Goal: Task Accomplishment & Management: Manage account settings

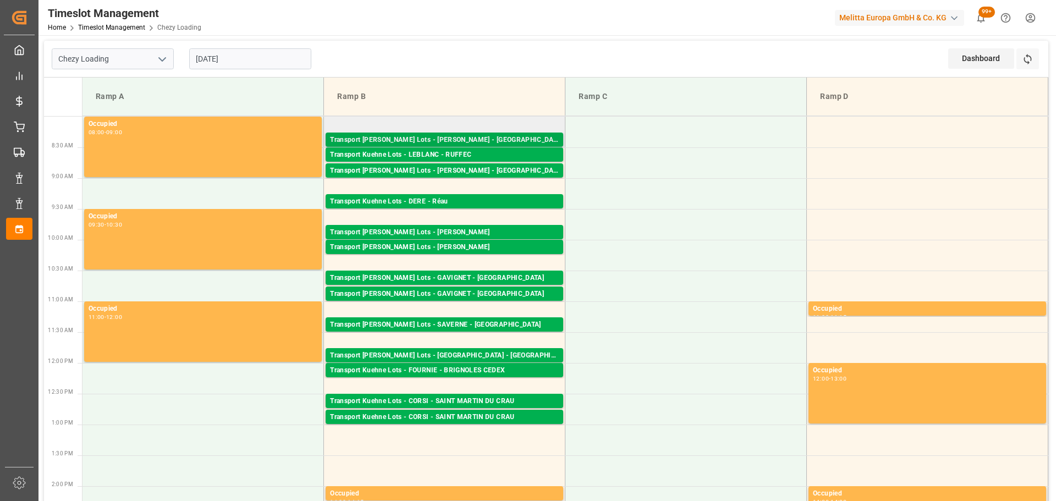
click at [459, 139] on div "Transport [PERSON_NAME] Lots - [PERSON_NAME] - [GEOGRAPHIC_DATA]" at bounding box center [444, 140] width 229 height 11
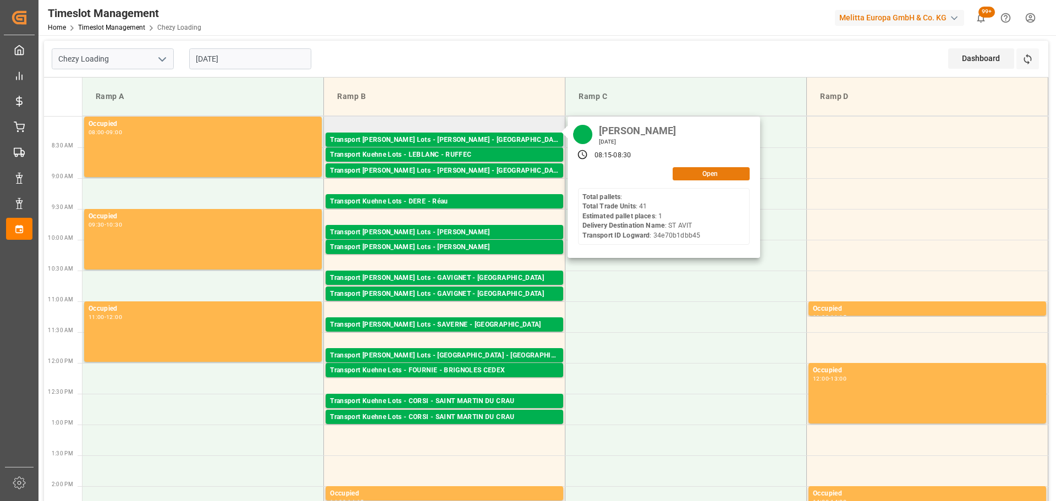
click at [697, 169] on button "Open" at bounding box center [710, 173] width 77 height 13
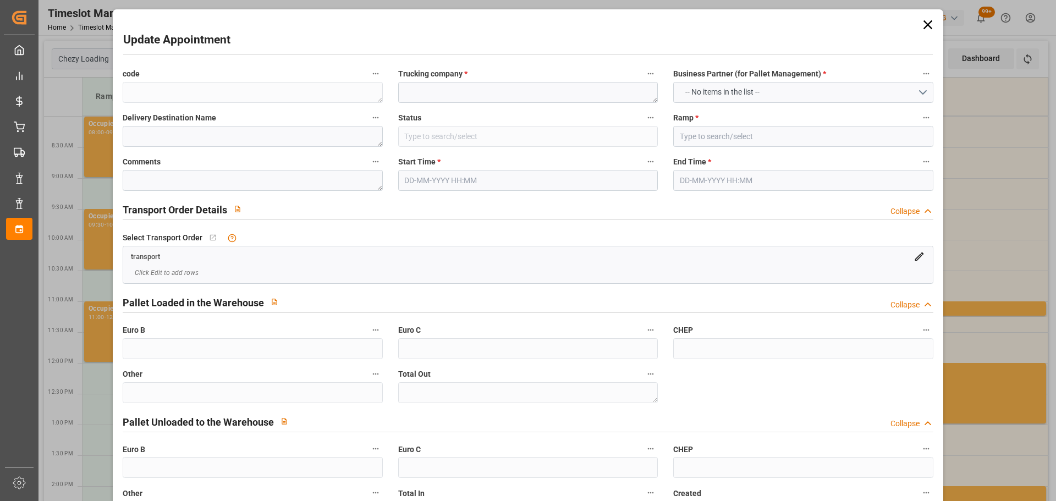
type textarea "6922b78a466d"
type textarea "[PERSON_NAME]"
type textarea "ST AVIT"
type input "Picked Up"
type input "Ramp B"
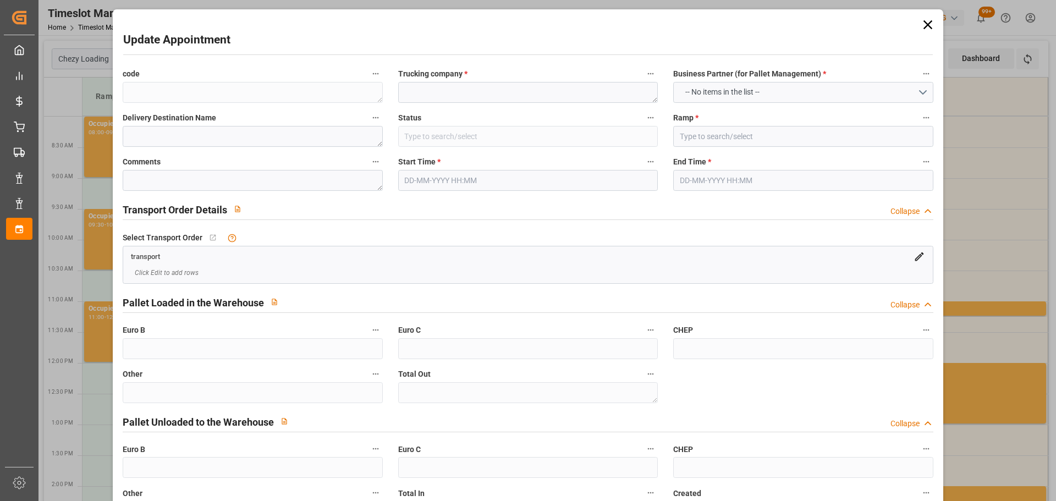
type textarea "JN 1"
type textarea "3"
type textarea "0"
type input "34e70b1dbb45"
type textarea "SAINT AVIT"
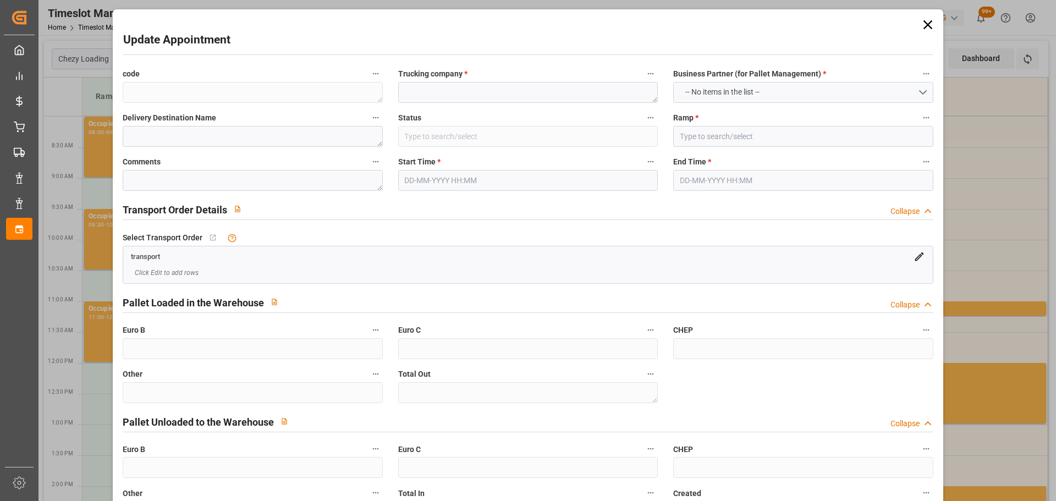
type textarea "0000722682"
type textarea "6922b78a466d"
type textarea "FR-02570"
type textarea "FR"
type input "Road"
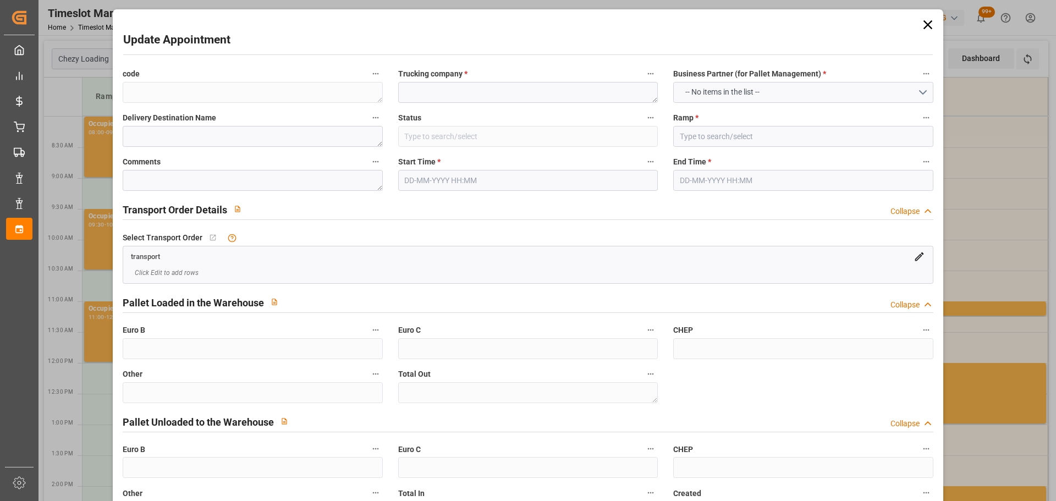
type input "FR"
type input "02570"
type input "FR"
type input "40090"
type input "Small Shipment"
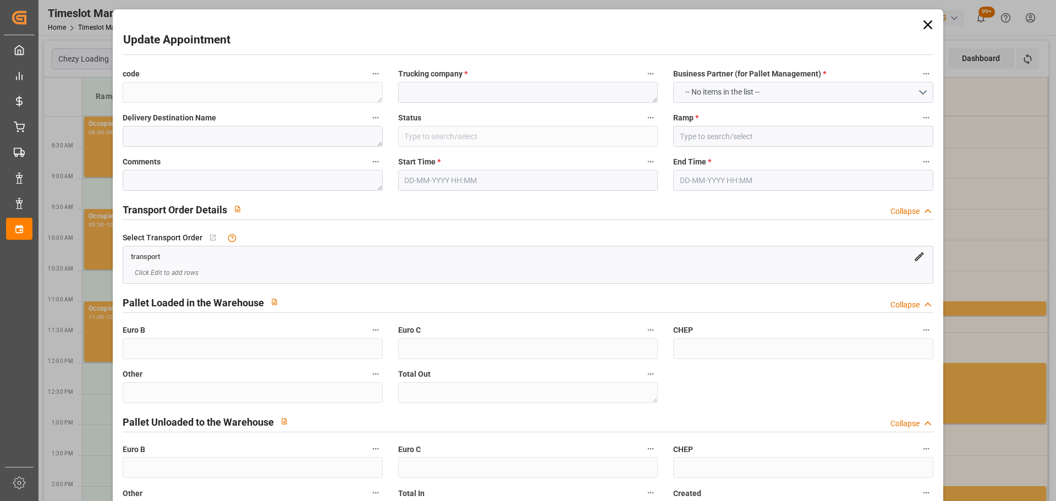
type input "3.5-7.5 t"
type input "EURO 6"
type input "Diesel"
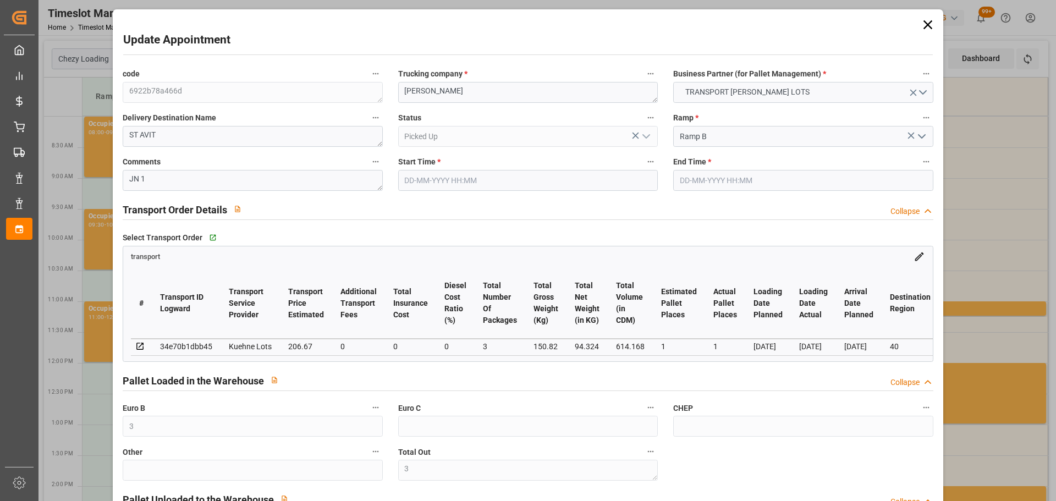
type input "3"
type input "1"
type input "206.67"
type input "0"
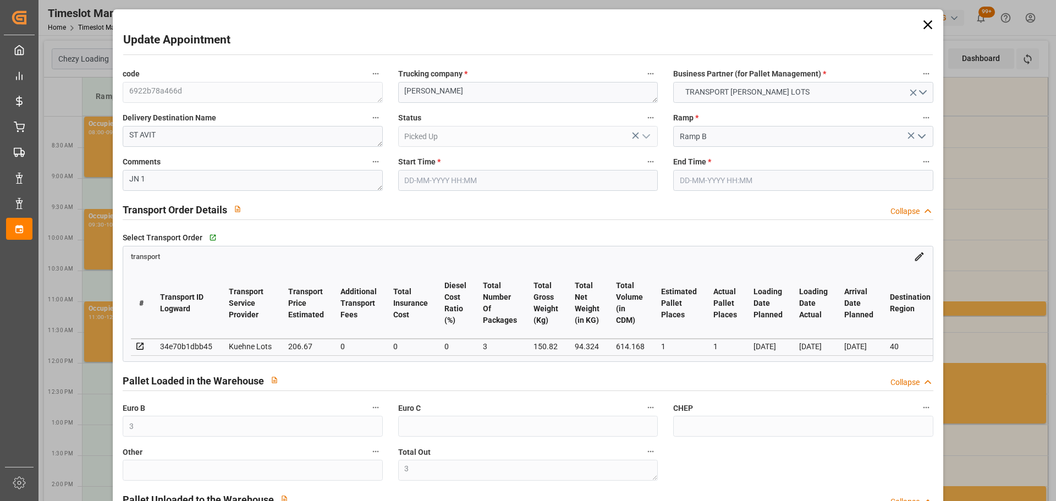
type input "0"
type input "206.67"
type input "0"
type input "3"
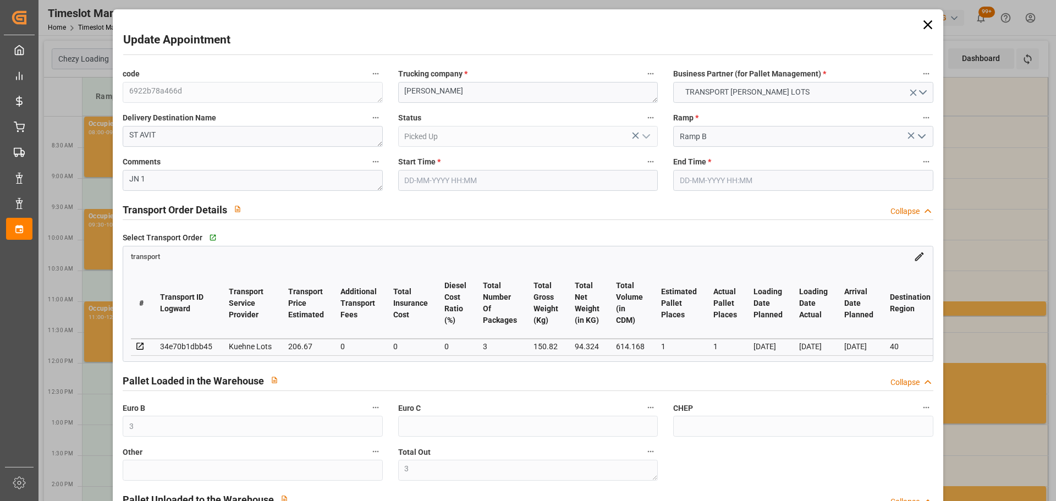
type input "94.324"
type input "242.82"
type input "614.168"
type input "40"
type input "0"
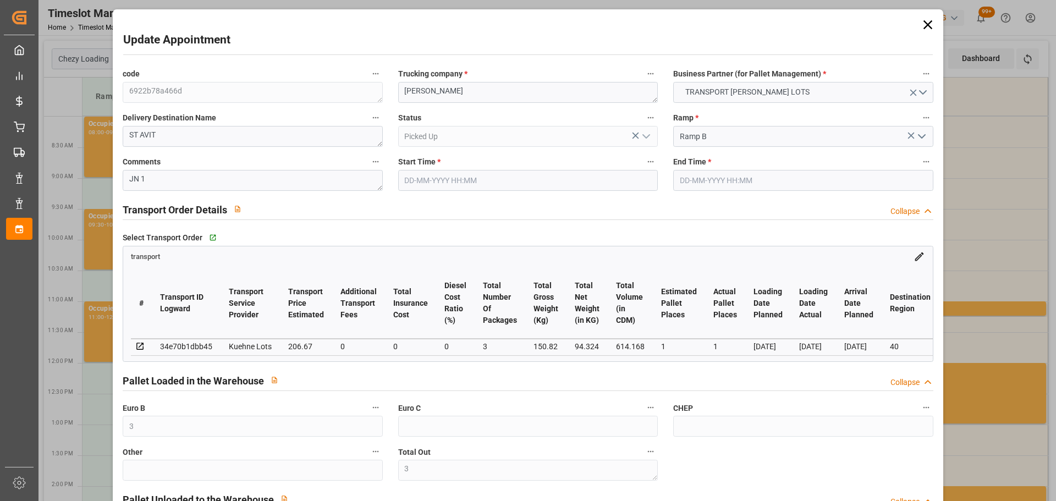
type input "41"
type input "3"
type input "101"
type input "150.82"
type input "0"
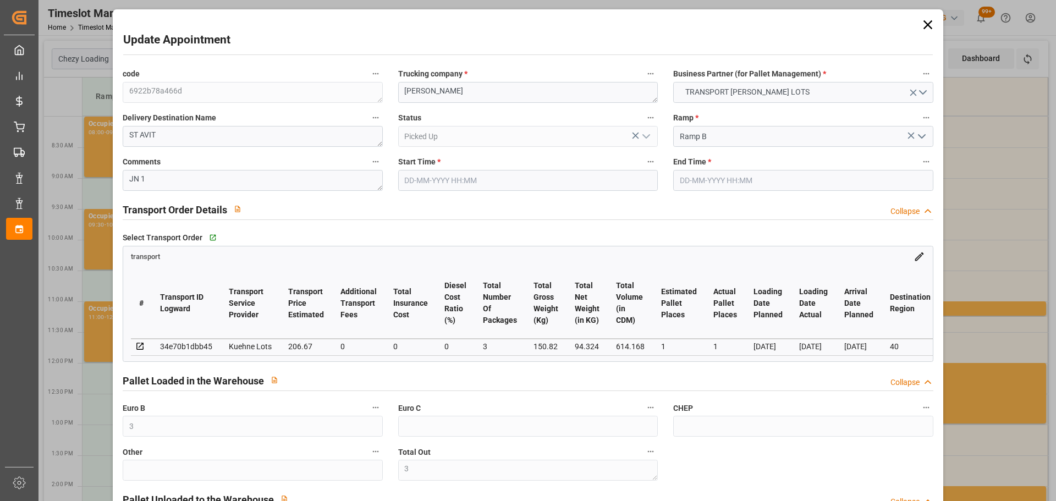
type input "4710.8598"
type input "0"
type input "21"
type input "35"
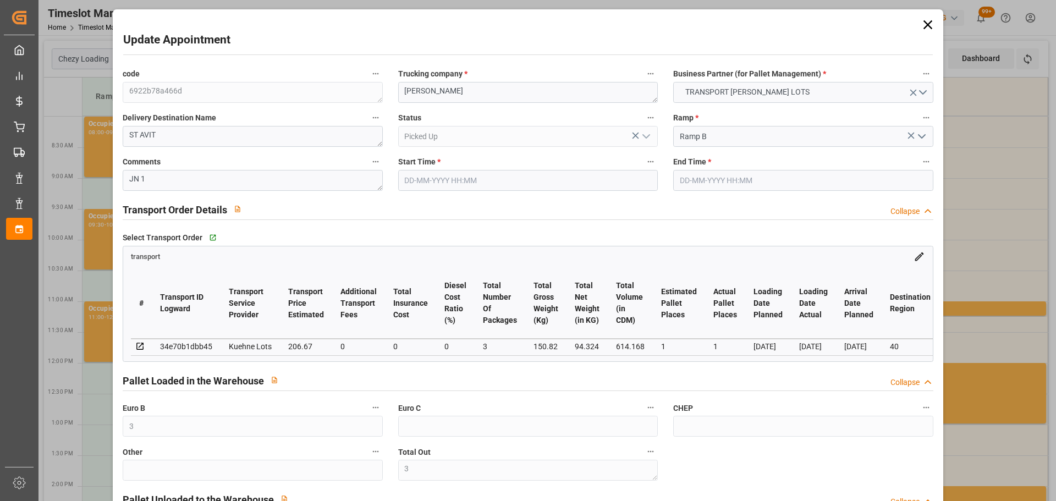
type input "[DATE] 08:15"
type input "[DATE] 08:30"
type input "[DATE] 14:07"
type input "[DATE] 11:21"
type input "[DATE]"
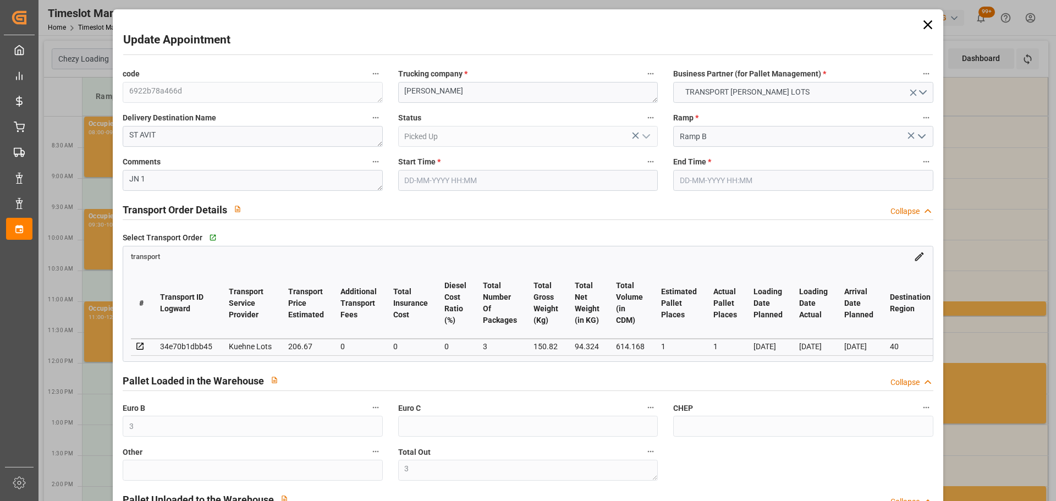
type input "[DATE]"
click at [920, 24] on icon at bounding box center [927, 24] width 15 height 15
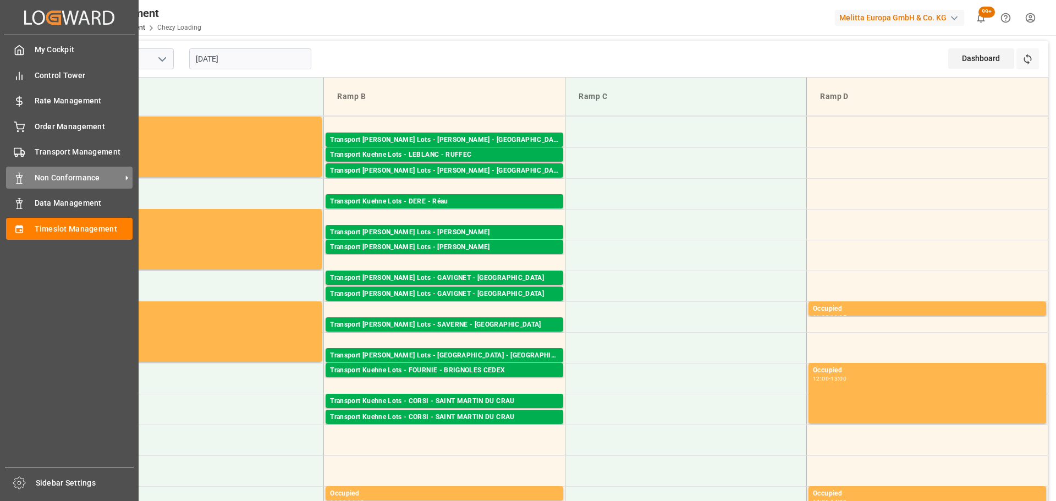
click at [7, 177] on div at bounding box center [15, 178] width 19 height 12
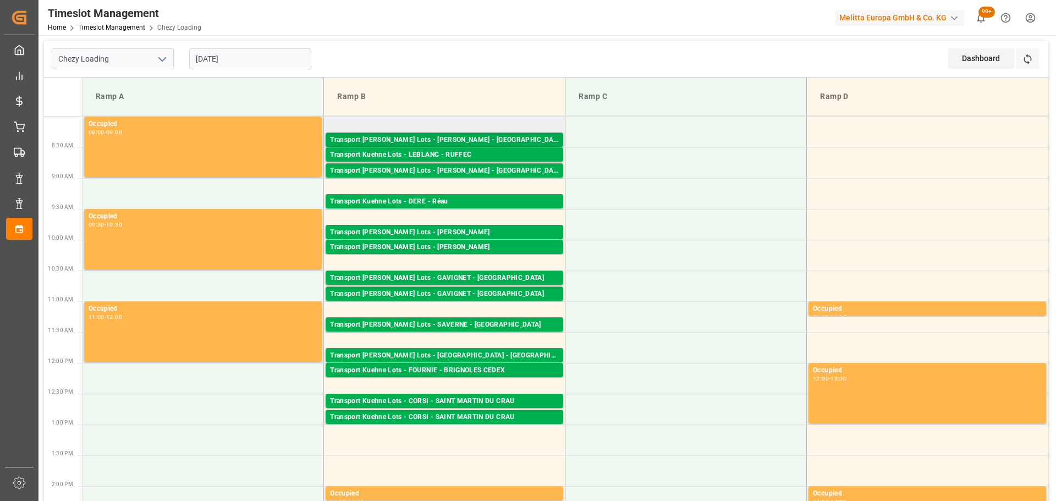
click at [496, 142] on div "Transport [PERSON_NAME] Lots - [PERSON_NAME] - [GEOGRAPHIC_DATA]" at bounding box center [444, 140] width 229 height 11
click at [496, 153] on div "Transport Kuehne Lots - LEBLANC - RUFFEC" at bounding box center [444, 155] width 229 height 11
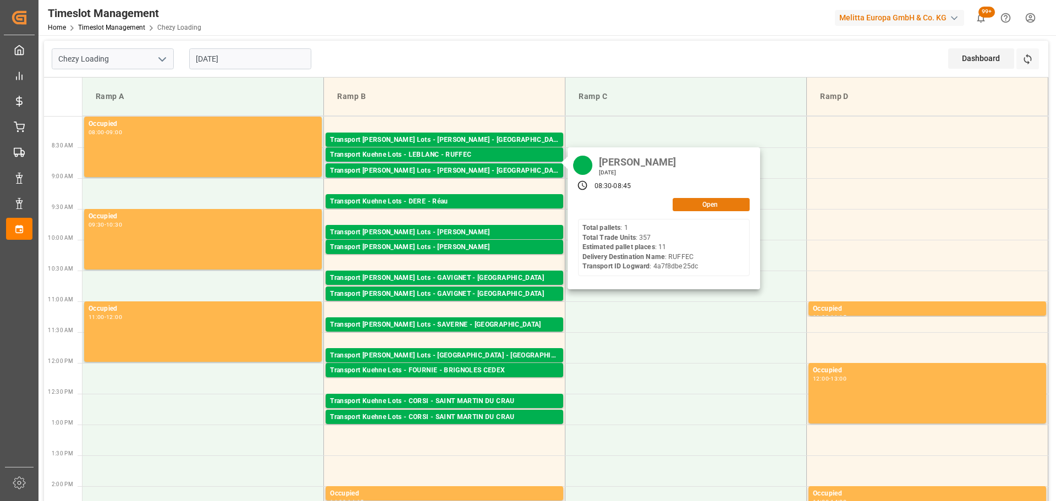
click at [705, 206] on button "Open" at bounding box center [710, 204] width 77 height 13
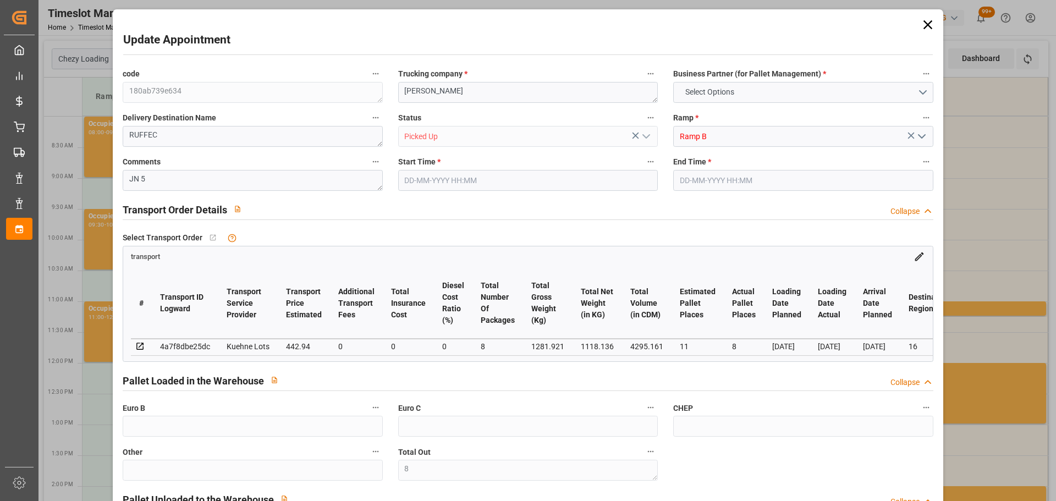
type input "8"
type input "11"
type input "8"
type input "442.94"
type input "0"
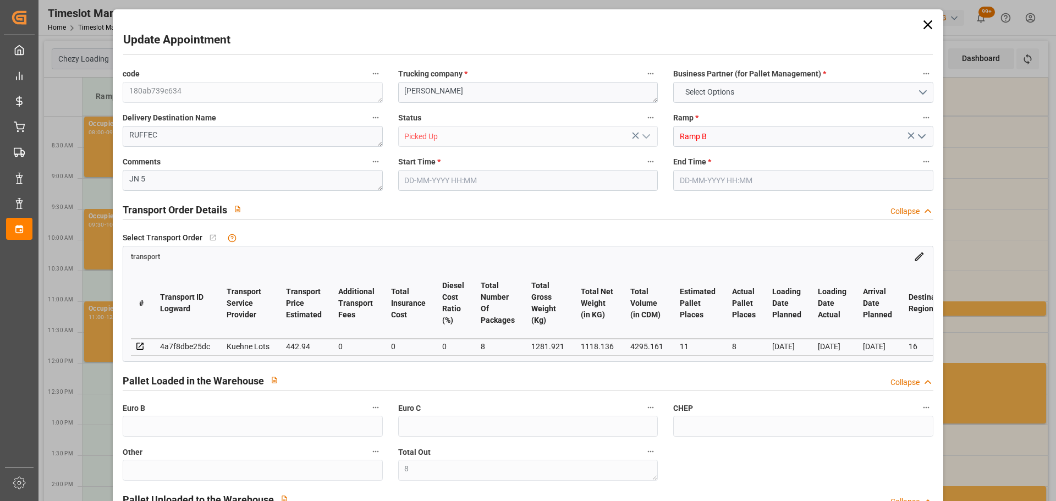
type input "0"
type input "442.94"
type input "0"
type input "8"
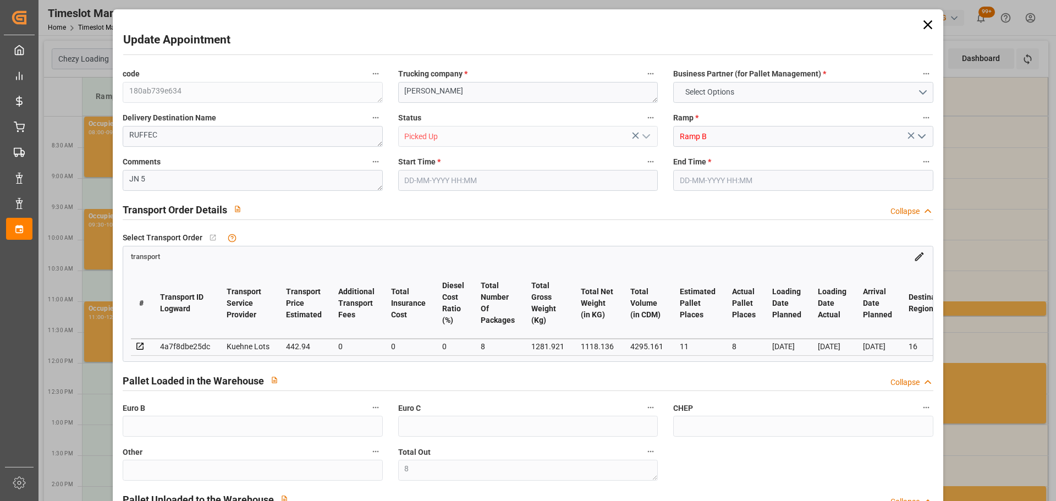
type input "1118.136"
type input "2551.393"
type input "4295.161"
type input "16"
type input "1"
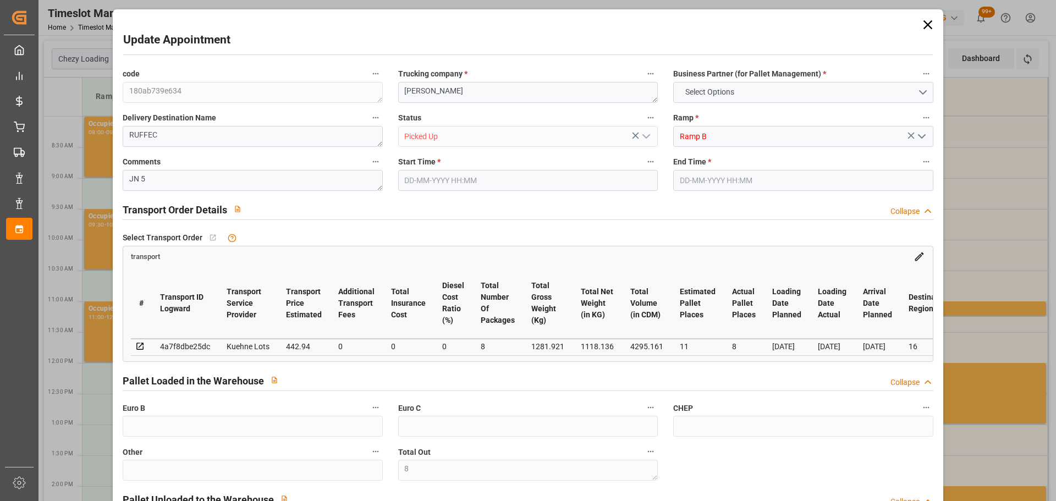
type input "357"
type input "8"
type input "101"
type input "1281.921"
type input "0"
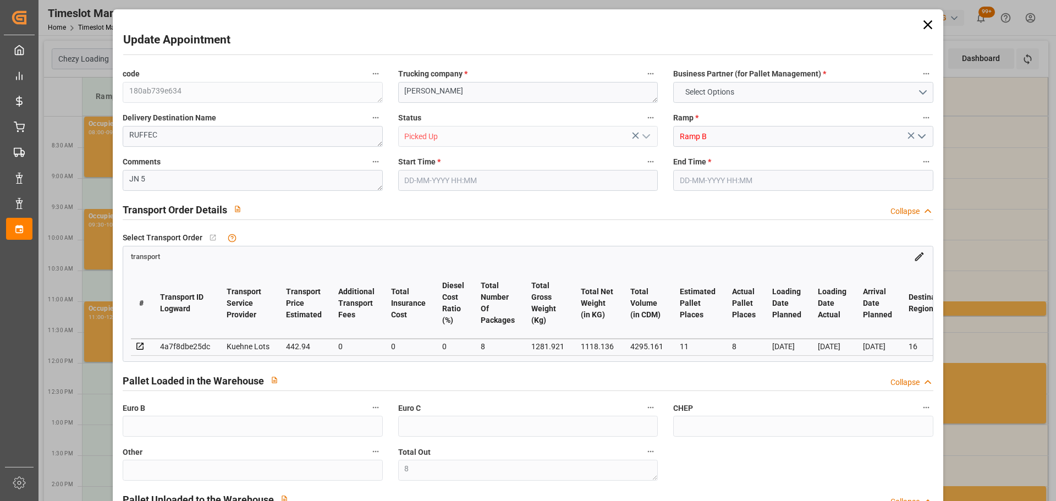
type input "10767.6795"
type input "0"
type input "21"
type input "80"
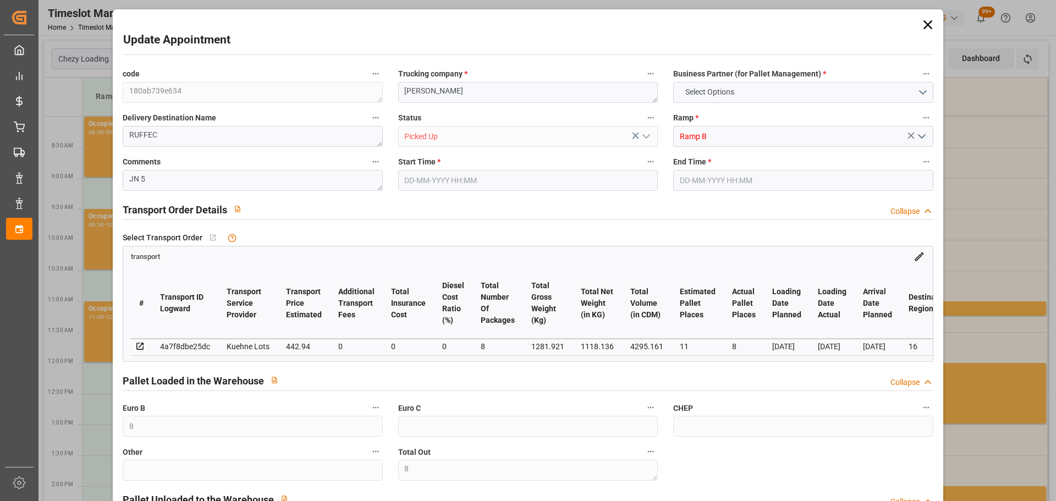
type input "[DATE] 08:30"
type input "[DATE] 08:45"
type input "[DATE] 13:40"
type input "[DATE] 11:21"
type input "[DATE]"
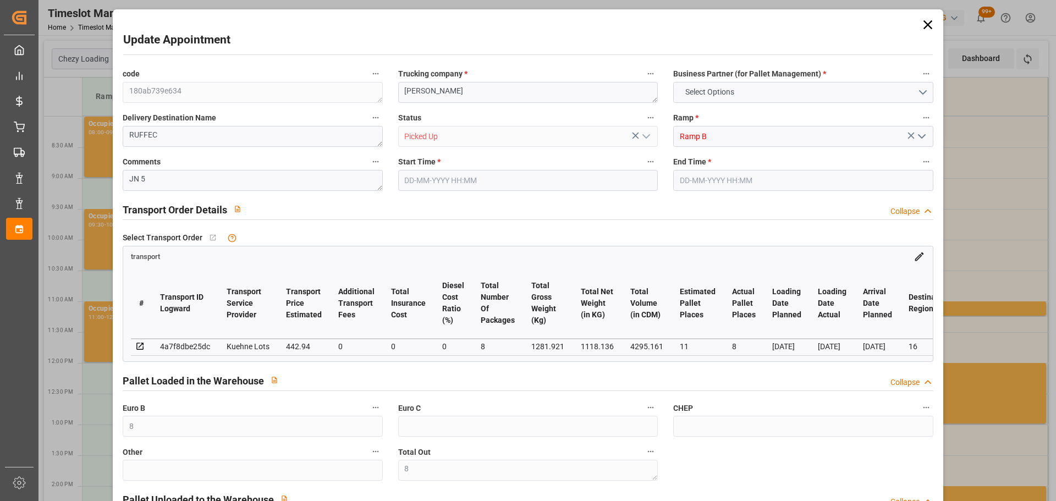
type input "[DATE]"
click at [923, 23] on icon at bounding box center [927, 24] width 15 height 15
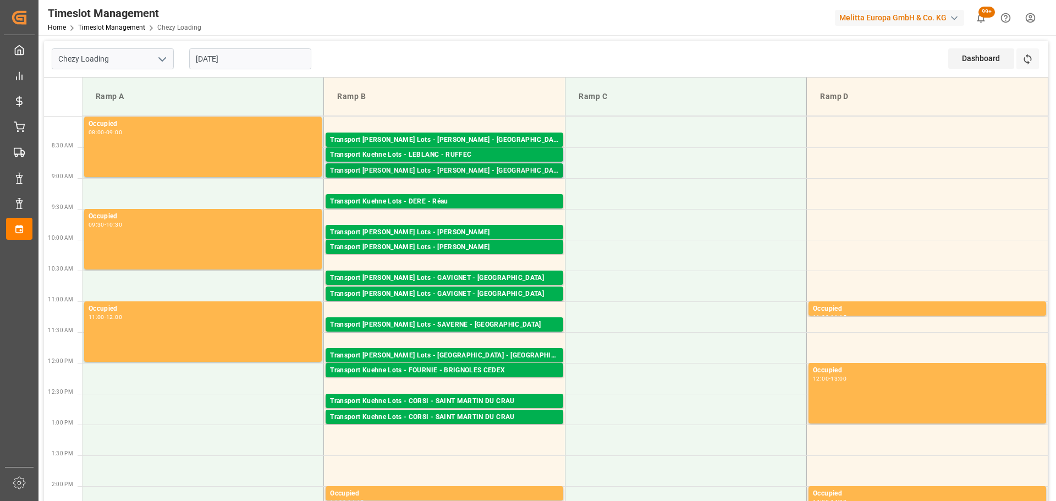
click at [403, 167] on div "Transport [PERSON_NAME] Lots - [PERSON_NAME] - [GEOGRAPHIC_DATA]" at bounding box center [444, 170] width 229 height 11
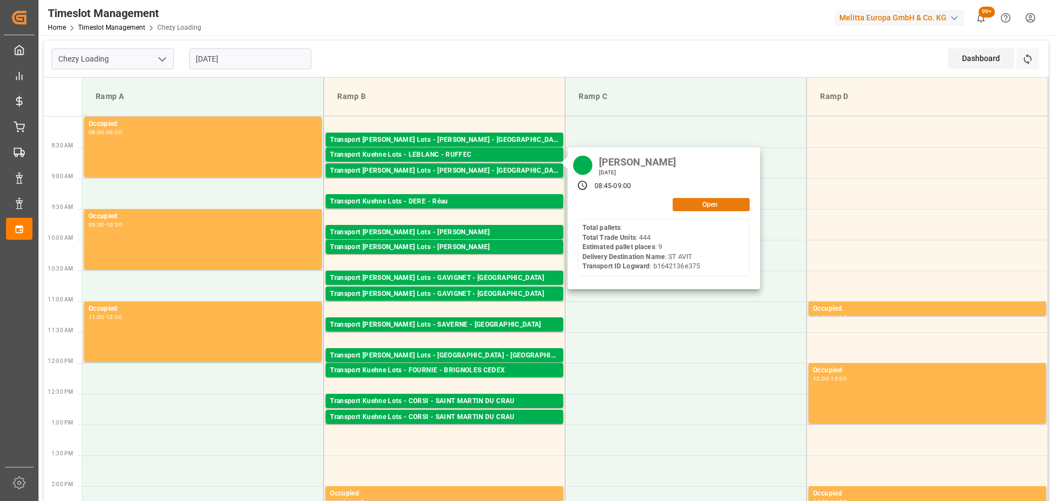
click at [688, 203] on button "Open" at bounding box center [710, 204] width 77 height 13
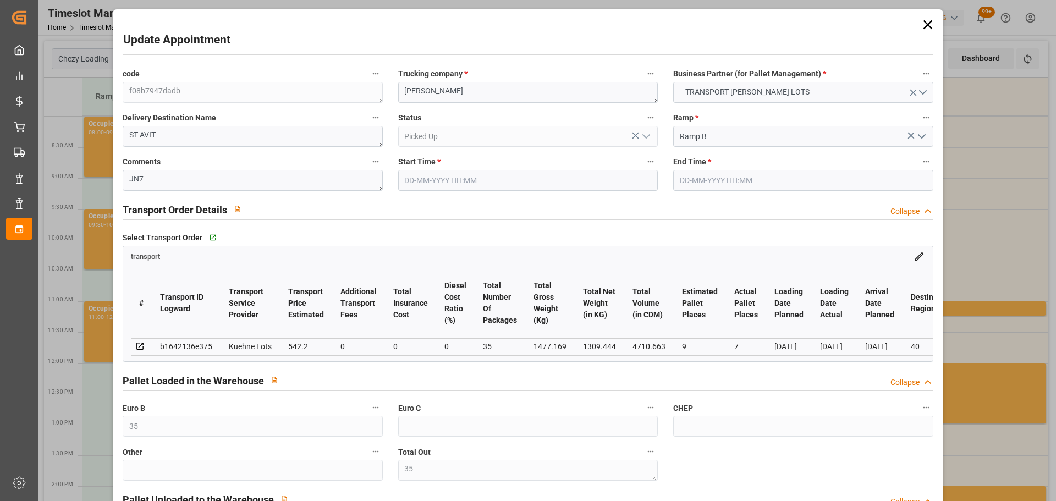
type input "[DATE] 08:45"
type input "[DATE] 09:00"
type input "[DATE] 13:41"
type input "[DATE] 11:22"
type input "[DATE]"
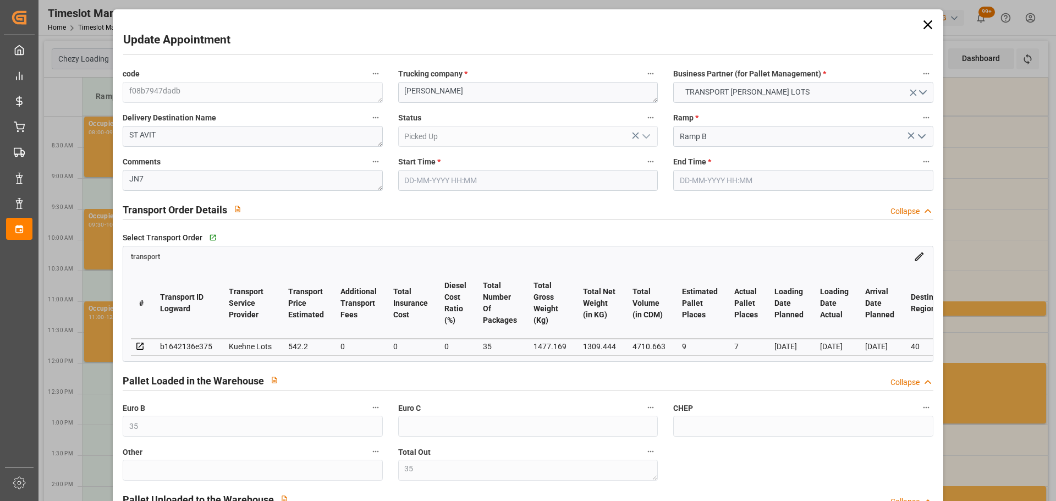
type input "[DATE]"
click at [924, 23] on icon at bounding box center [927, 24] width 15 height 15
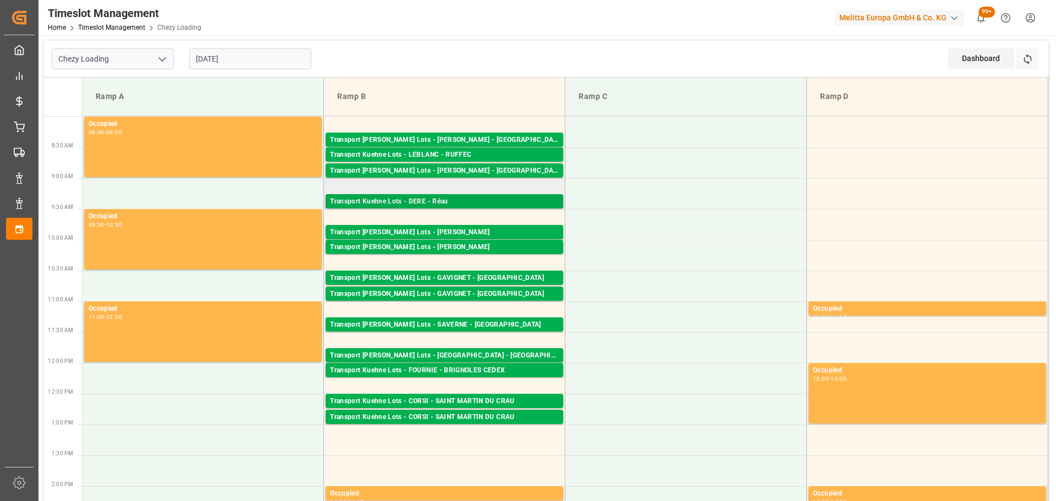
click at [416, 194] on div "Transport [PERSON_NAME] Lots - [PERSON_NAME] Pallets: 3,TU: 87,City: [GEOGRAPHI…" at bounding box center [443, 201] width 237 height 14
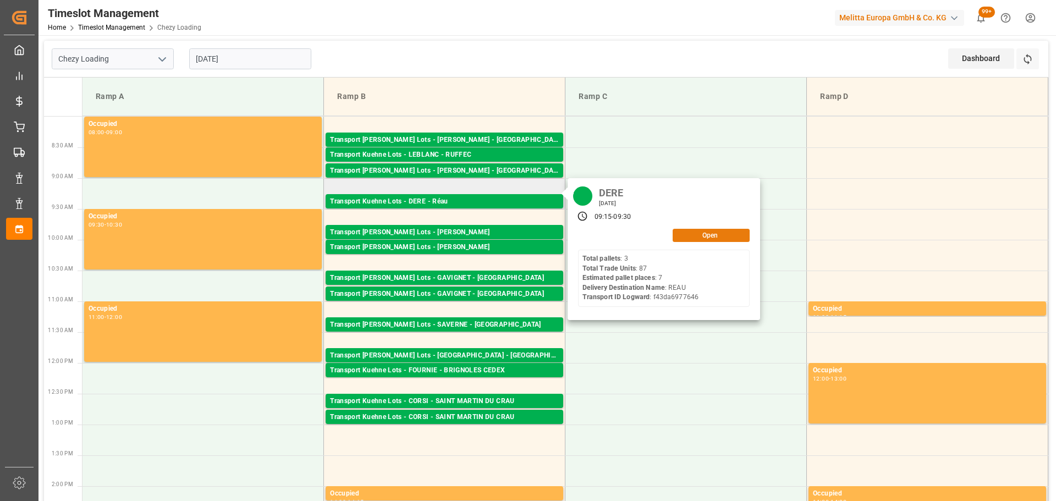
click at [700, 233] on button "Open" at bounding box center [710, 235] width 77 height 13
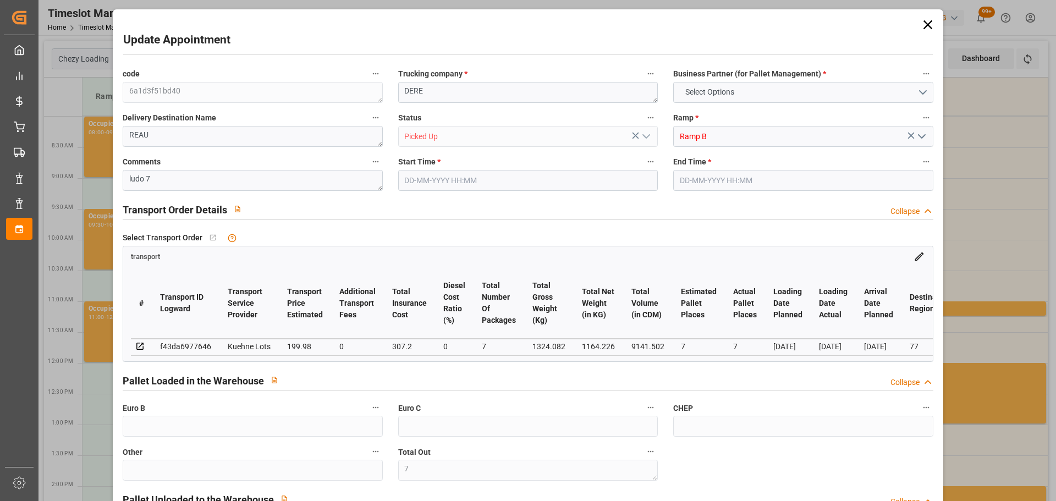
type input "7"
type input "199.98"
type input "0"
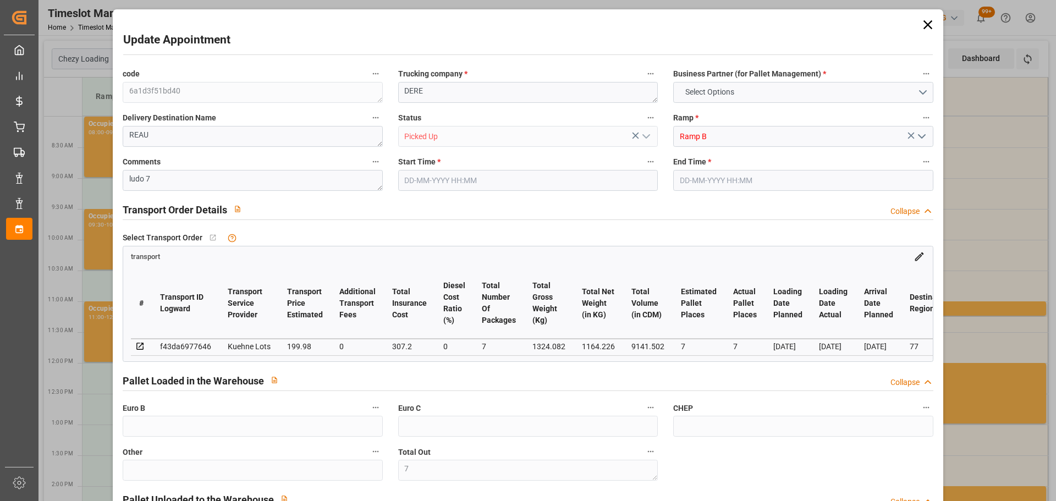
type input "307.2"
type input "0"
type input "507.18"
type input "0"
type input "7"
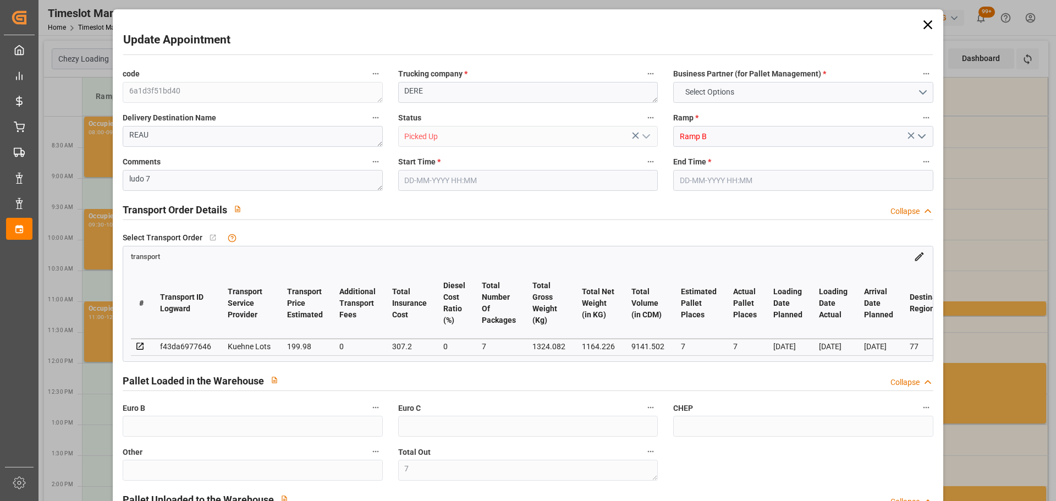
type input "1164.226"
type input "1486.69"
type input "9141.502"
type input "77"
type input "3"
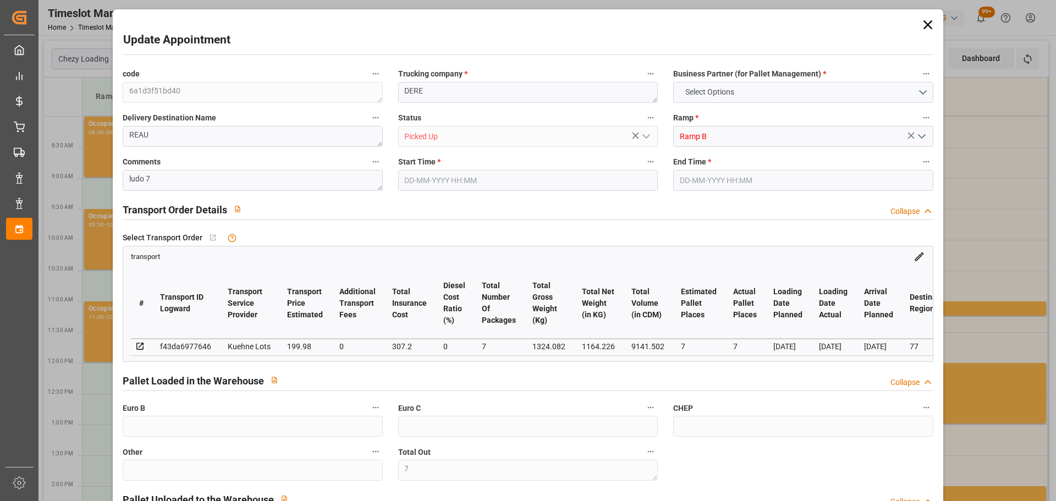
type input "87"
type input "7"
type input "101"
type input "1324.082"
type input "0"
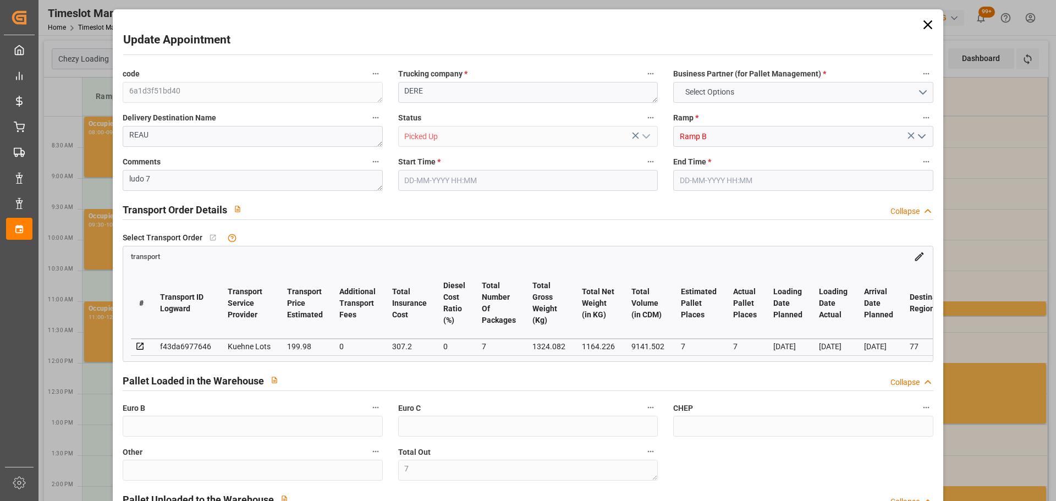
type input "10767.6795"
type input "0"
type input "21"
type input "80"
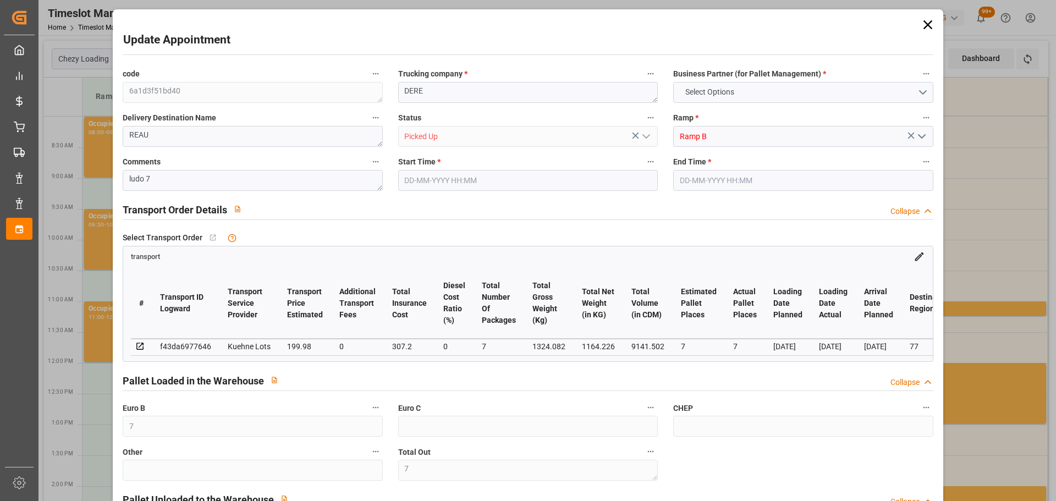
type input "[DATE] 09:15"
type input "[DATE] 09:30"
type input "[DATE] 12:25"
type input "[DATE] 11:18"
type input "[DATE]"
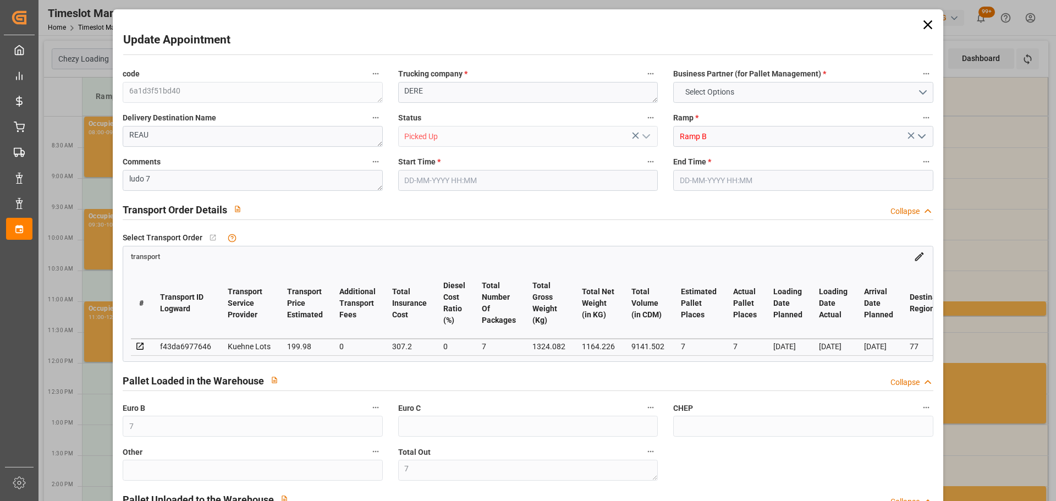
type input "[DATE]"
click at [923, 23] on icon at bounding box center [927, 24] width 9 height 9
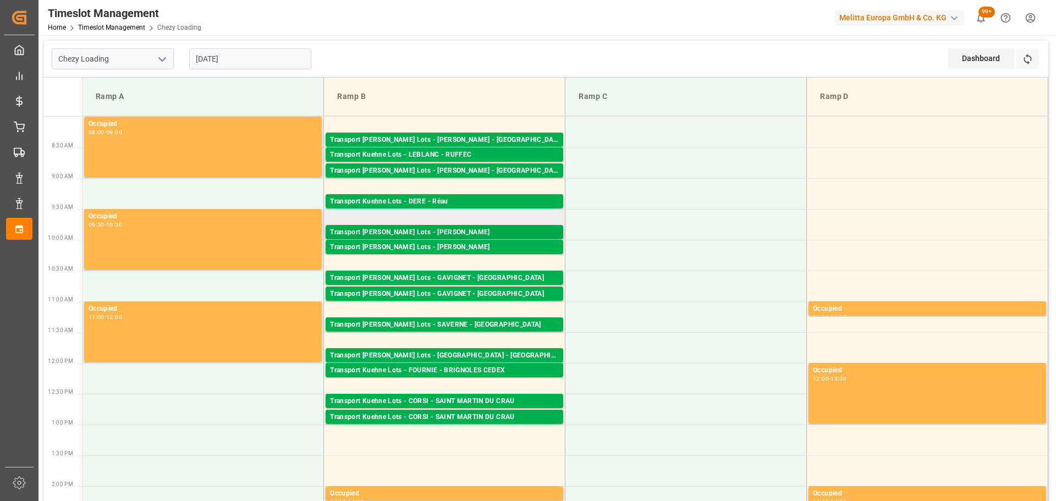
click at [501, 230] on div "Transport [PERSON_NAME] Lots - [PERSON_NAME]" at bounding box center [444, 232] width 229 height 11
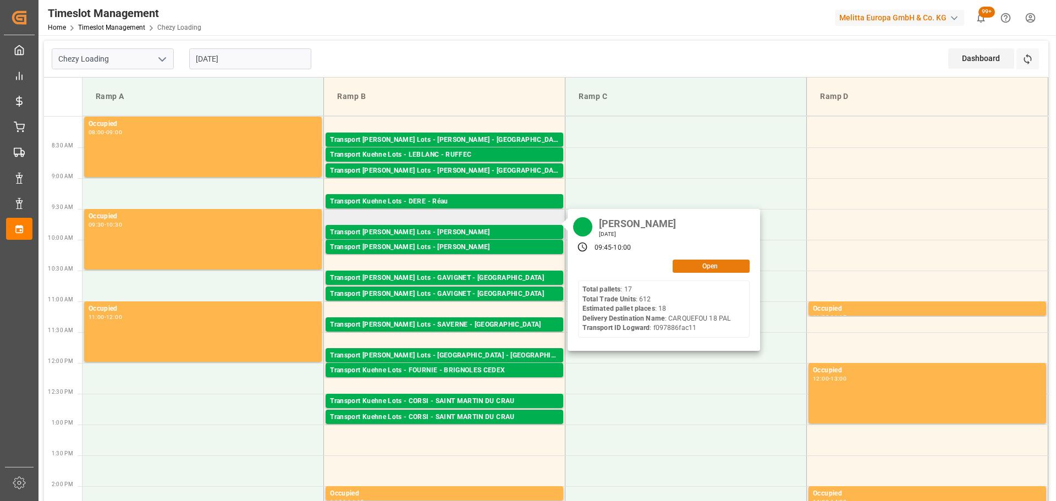
click at [695, 264] on button "Open" at bounding box center [710, 265] width 77 height 13
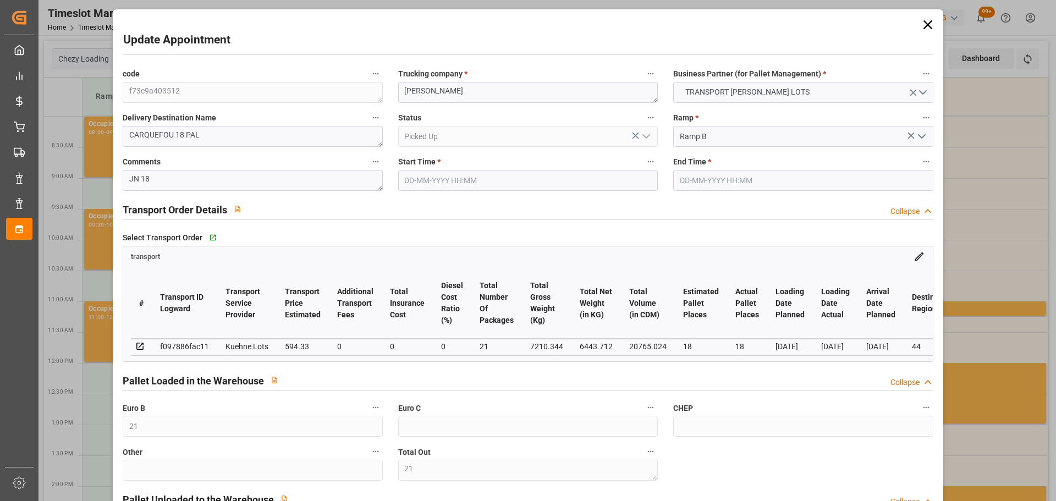
type input "[DATE] 09:45"
type input "[DATE] 10:00"
type input "[DATE] 14:11"
type input "[DATE] 11:21"
type input "[DATE]"
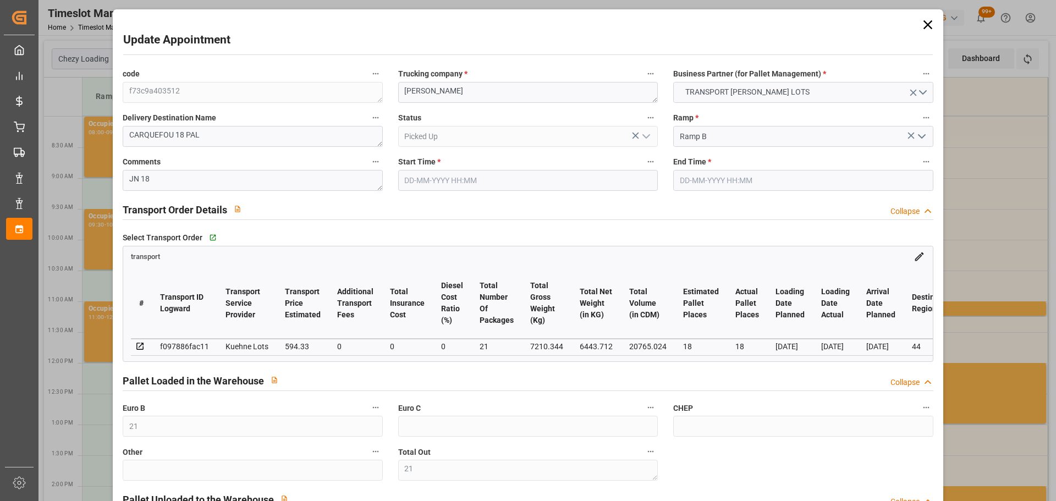
type input "[DATE]"
click at [973, 151] on div "Update Appointment code f73c9a403512 Trucking company * ANTOINE Business Partne…" at bounding box center [528, 250] width 1056 height 501
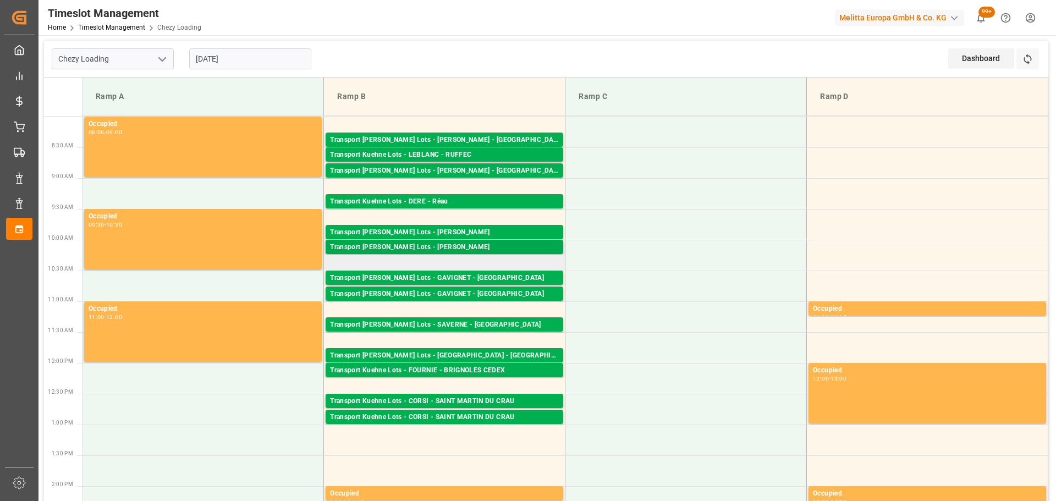
click at [455, 245] on div "Transport [PERSON_NAME] Lots - [PERSON_NAME]" at bounding box center [444, 247] width 229 height 11
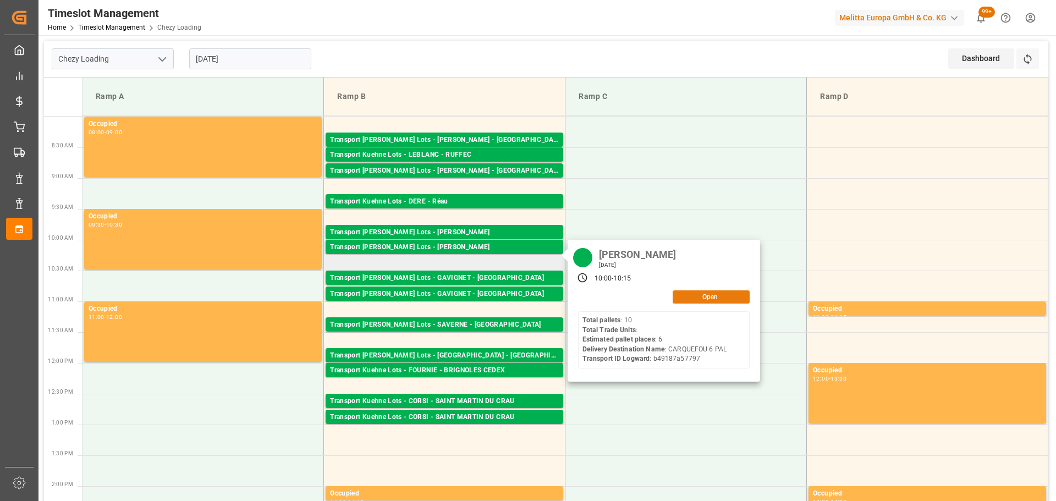
click at [732, 295] on button "Open" at bounding box center [710, 296] width 77 height 13
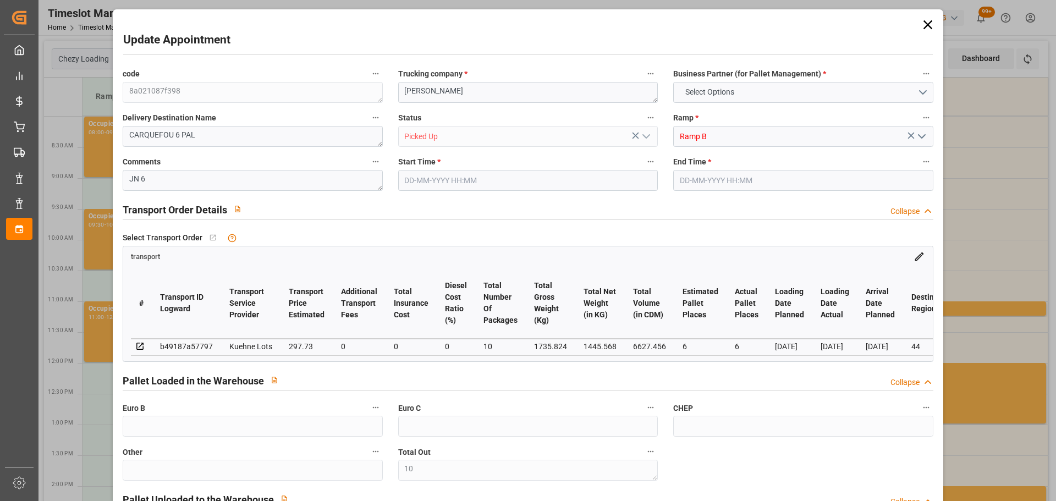
type input "10"
type input "6"
type input "297.73"
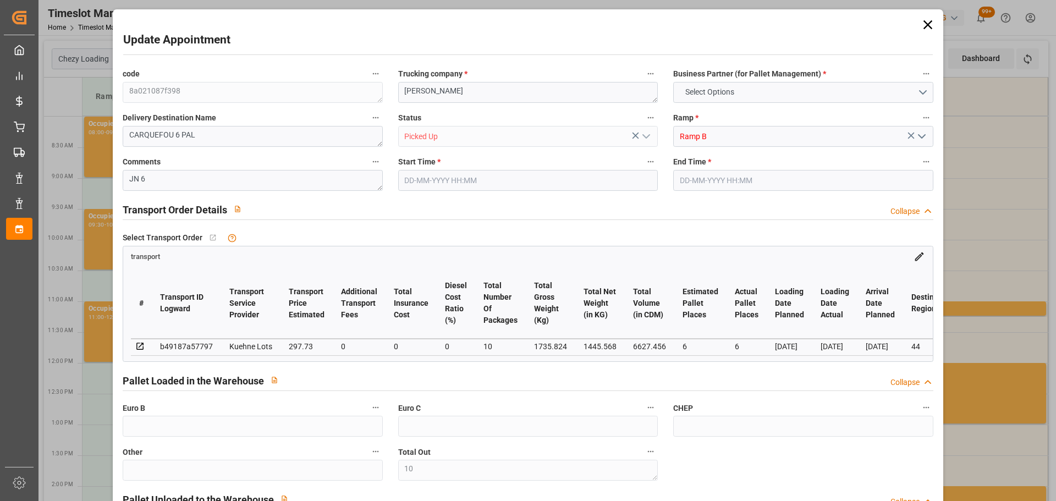
type input "0"
type input "297.73"
type input "0"
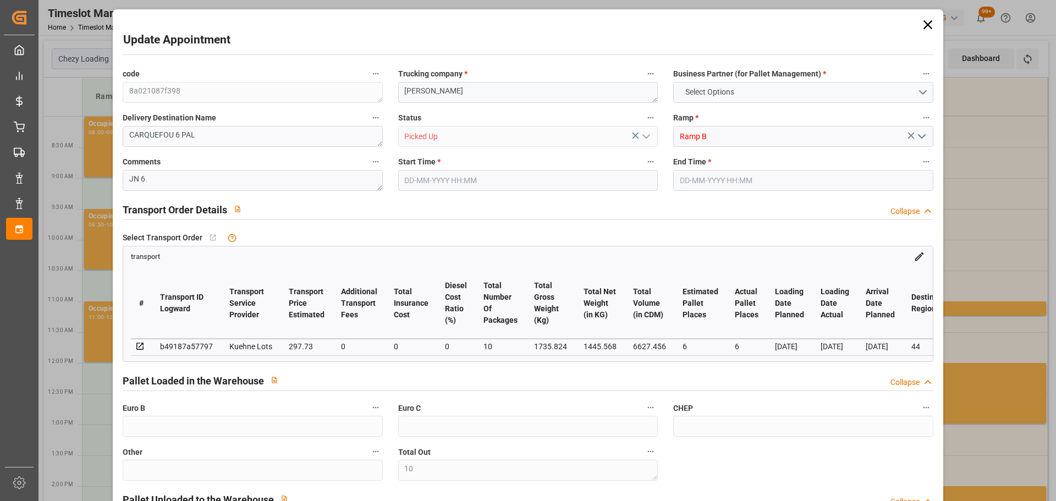
type input "10"
type input "1445.568"
type input "2027"
type input "6627.456"
type input "44"
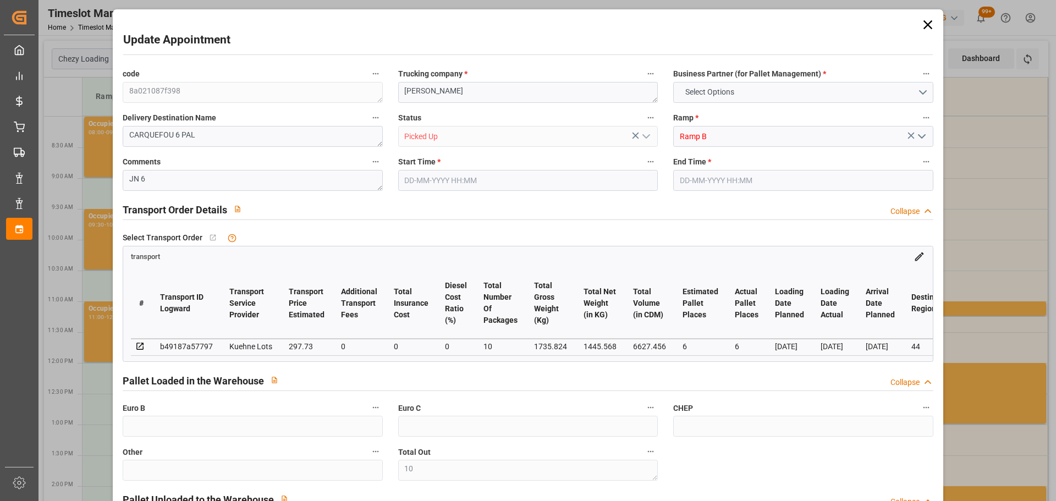
type input "10"
type input "0"
type input "10"
type input "101"
type input "1735.824"
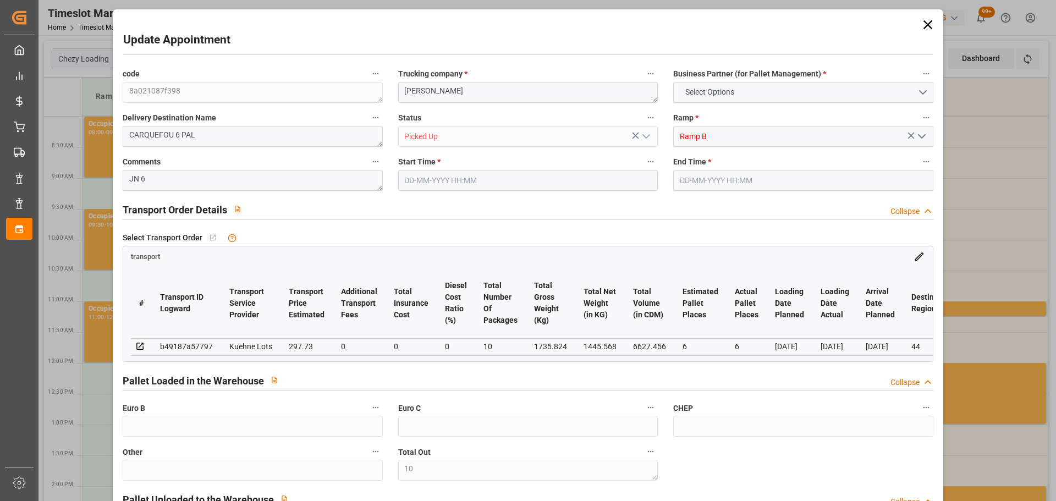
type input "0"
type input "4710.8598"
type input "0"
type input "21"
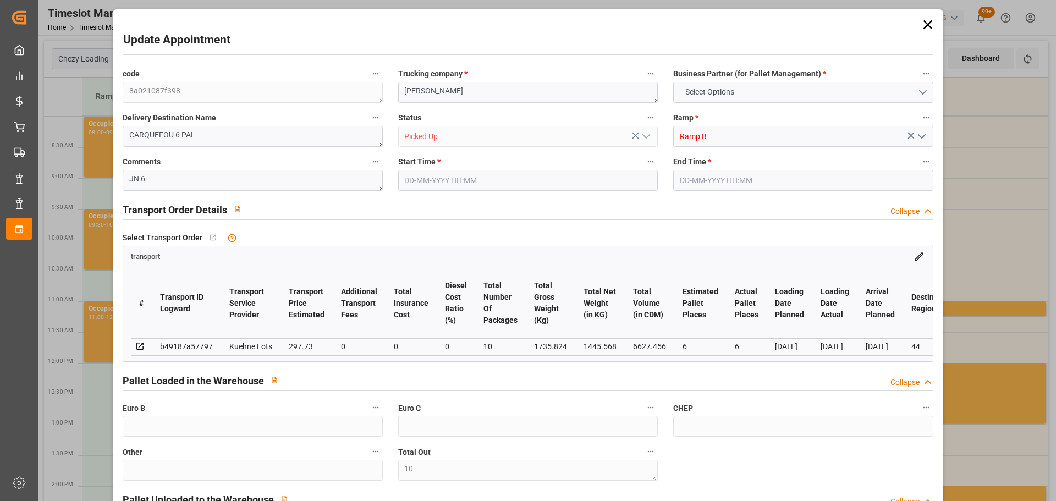
type input "35"
type input "[DATE] 10:00"
type input "[DATE] 10:15"
type input "[DATE] 14:12"
type input "[DATE] 11:22"
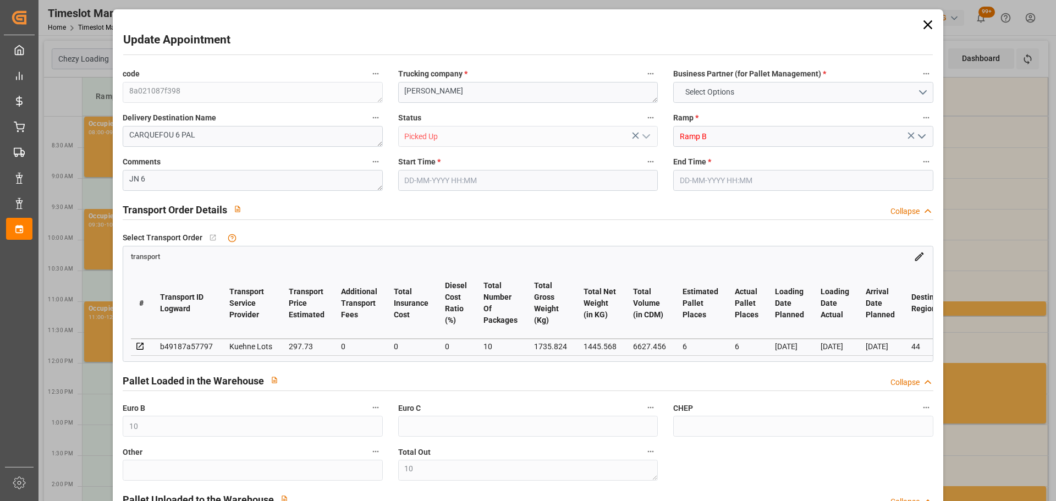
type input "[DATE]"
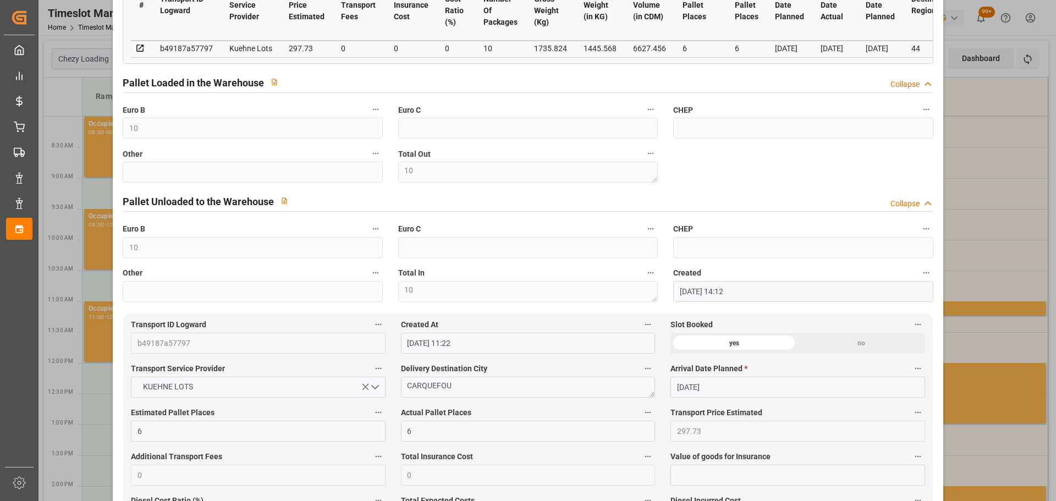
scroll to position [110, 0]
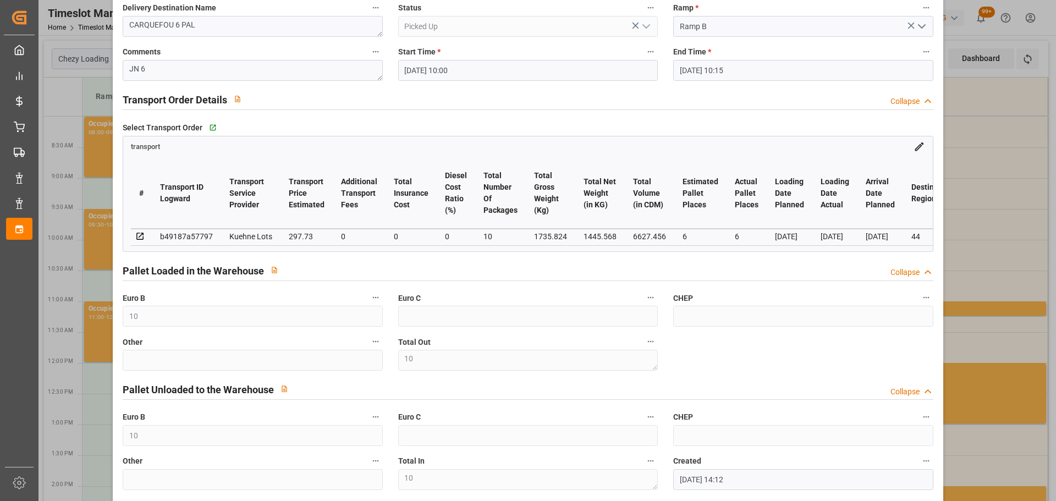
click at [1011, 133] on div "Update Appointment code 8a021087f398 Trucking company * ANTOINE Business Partne…" at bounding box center [528, 250] width 1056 height 501
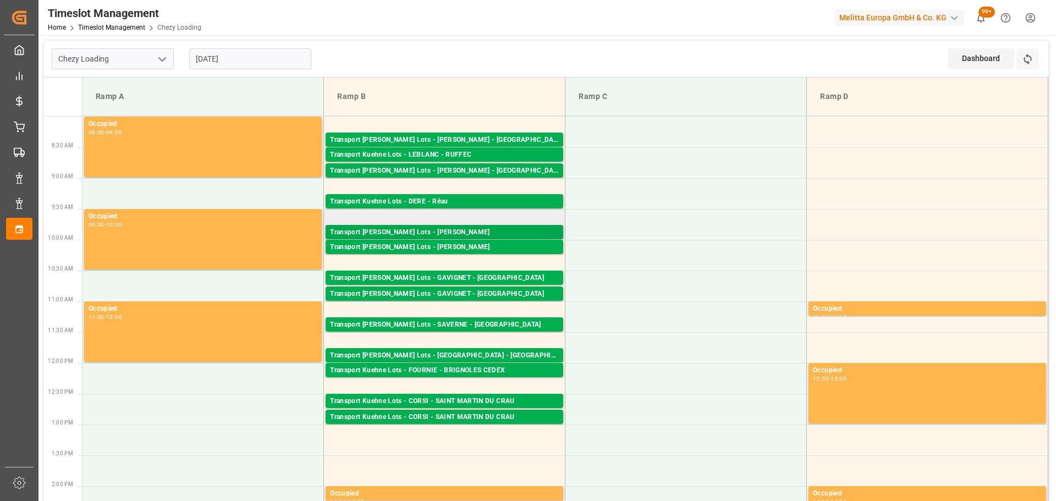
click at [460, 230] on div "Transport [PERSON_NAME] Lots - [PERSON_NAME]" at bounding box center [444, 232] width 229 height 11
click at [411, 277] on div "Transport [PERSON_NAME] Lots - GAVIGNET - [GEOGRAPHIC_DATA]" at bounding box center [444, 278] width 229 height 11
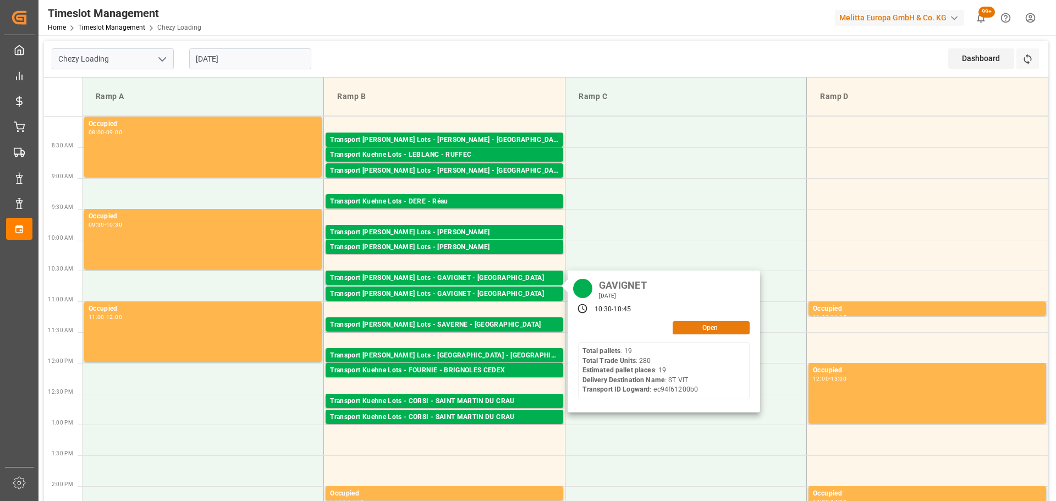
click at [697, 329] on button "Open" at bounding box center [710, 327] width 77 height 13
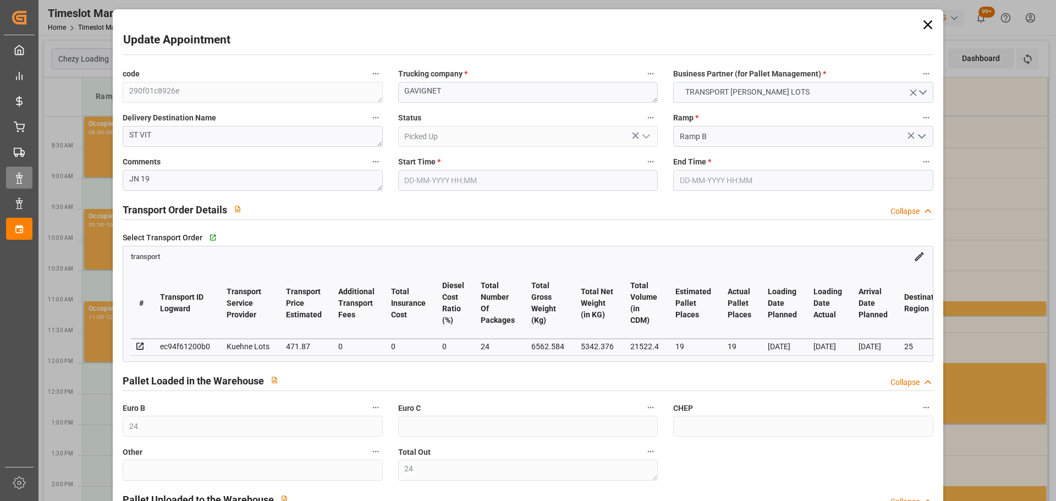
type input "[DATE] 10:30"
type input "[DATE] 10:45"
type input "[DATE] 12:29"
type input "[DATE] 11:18"
type input "[DATE]"
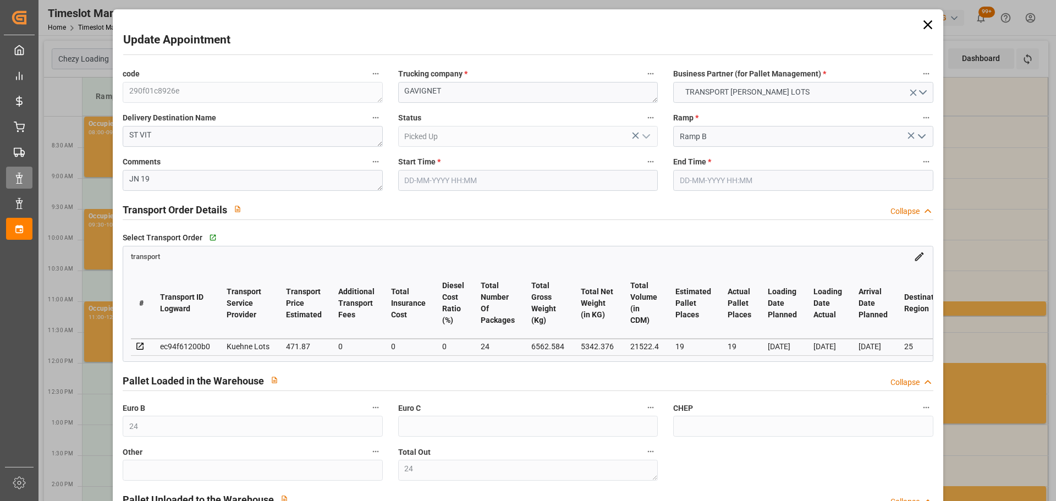
type input "[DATE]"
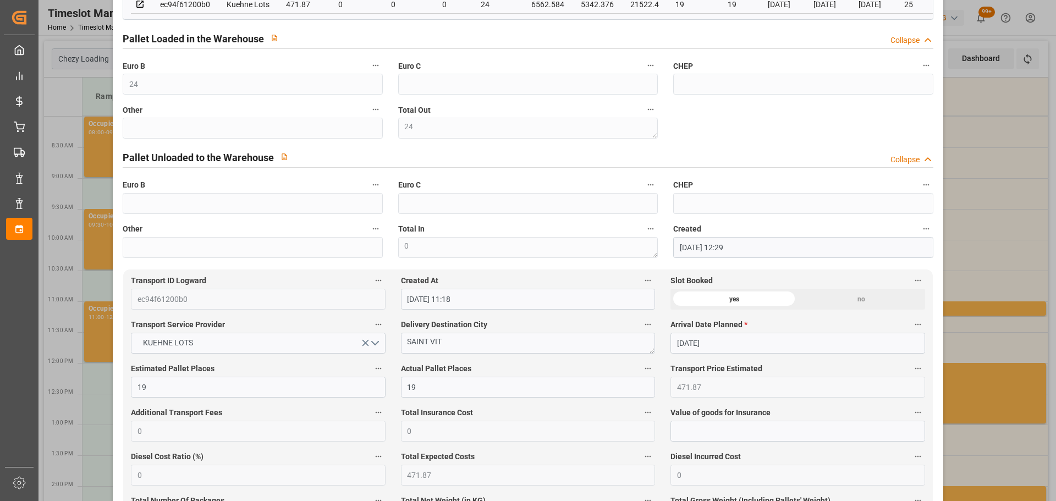
scroll to position [495, 0]
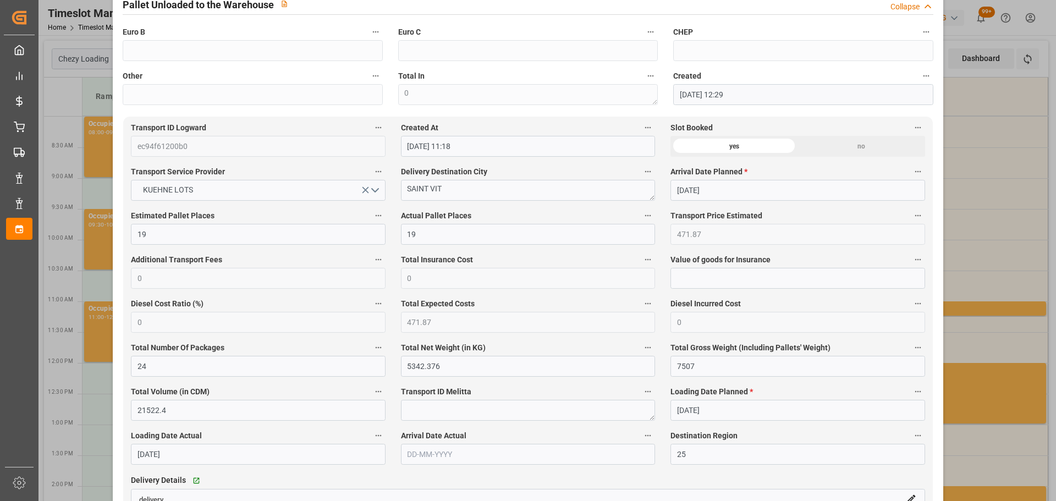
drag, startPoint x: 1006, startPoint y: 255, endPoint x: 936, endPoint y: 239, distance: 72.2
click at [1006, 255] on div "Update Appointment code 290f01c8926e Trucking company * GAVIGNET Business Partn…" at bounding box center [528, 250] width 1056 height 501
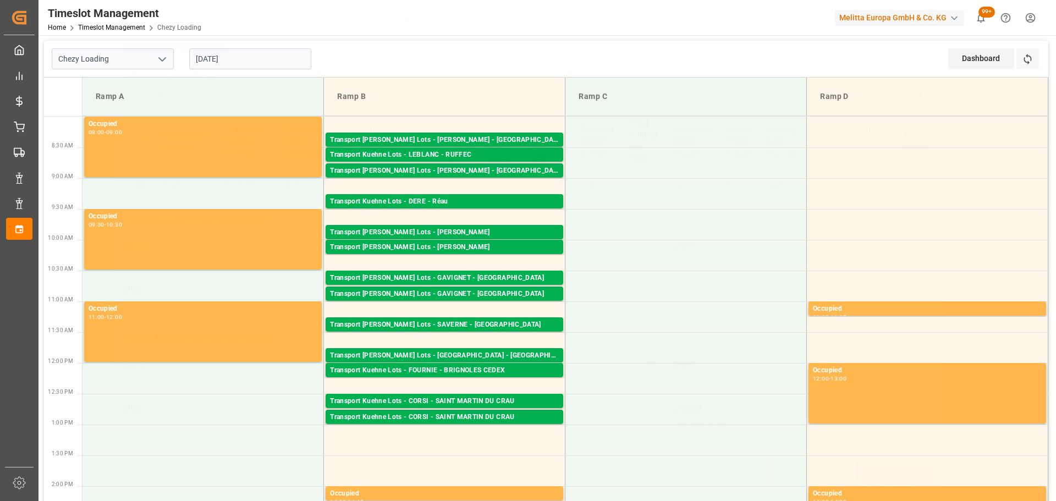
scroll to position [166, 0]
click at [469, 292] on div "Transport [PERSON_NAME] Lots - GAVIGNET - [GEOGRAPHIC_DATA]" at bounding box center [444, 294] width 229 height 11
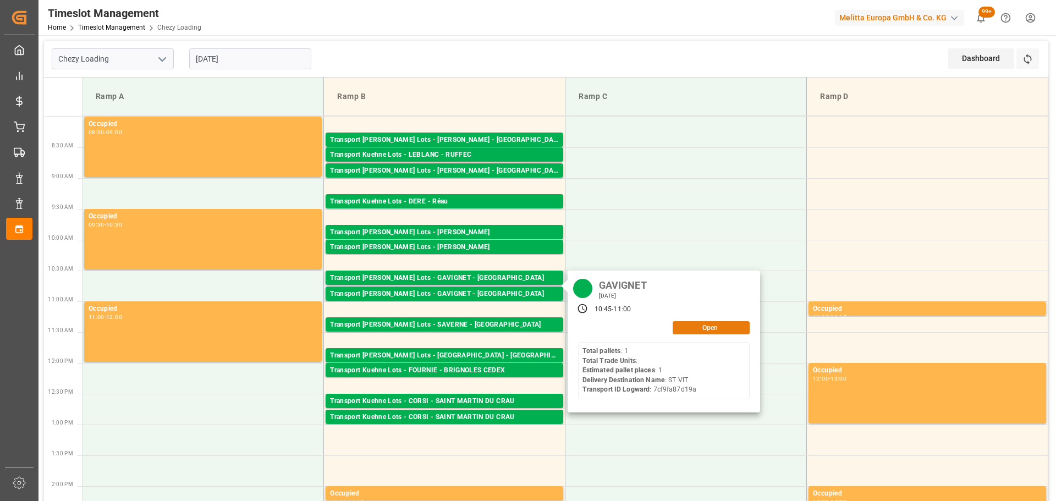
click at [685, 321] on button "Open" at bounding box center [710, 327] width 77 height 13
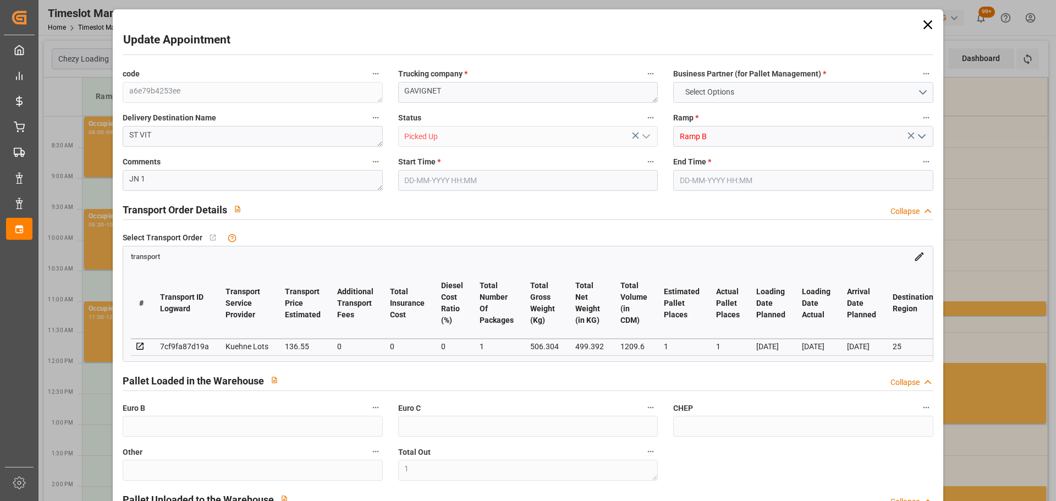
type input "1"
type input "136.55"
type input "0"
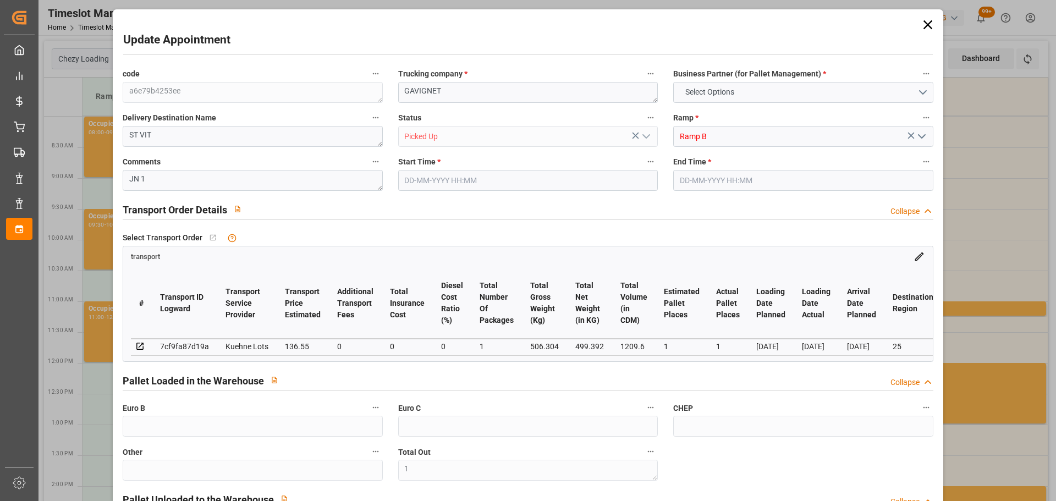
type input "0"
type input "136.55"
type input "0"
type input "1"
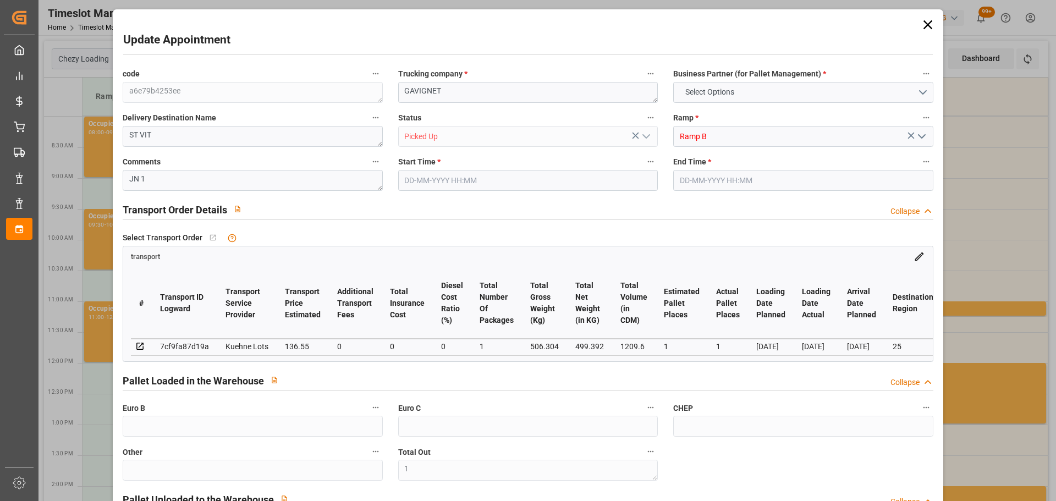
type input "499.392"
type input "554"
type input "1209.6"
type input "25"
type input "1"
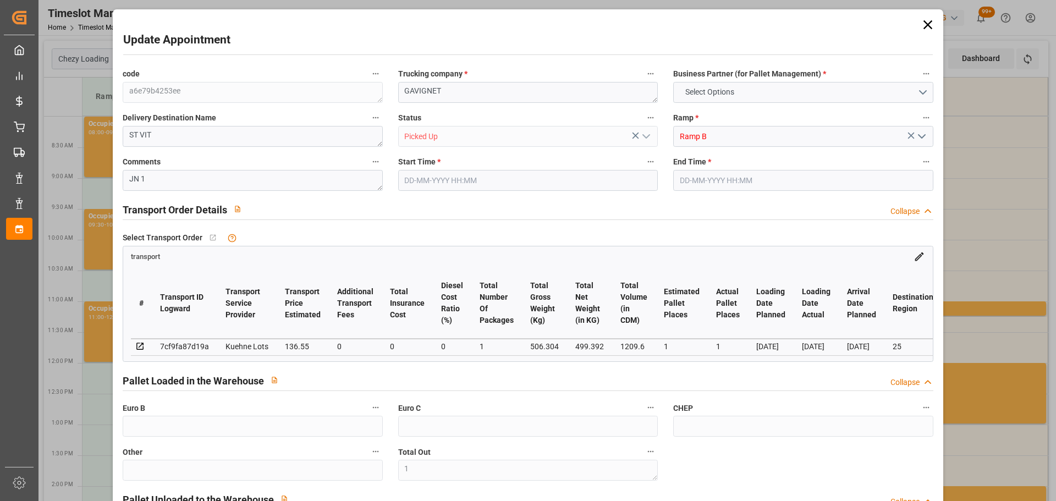
type input "0"
type input "1"
type input "101"
type input "506.304"
type input "0"
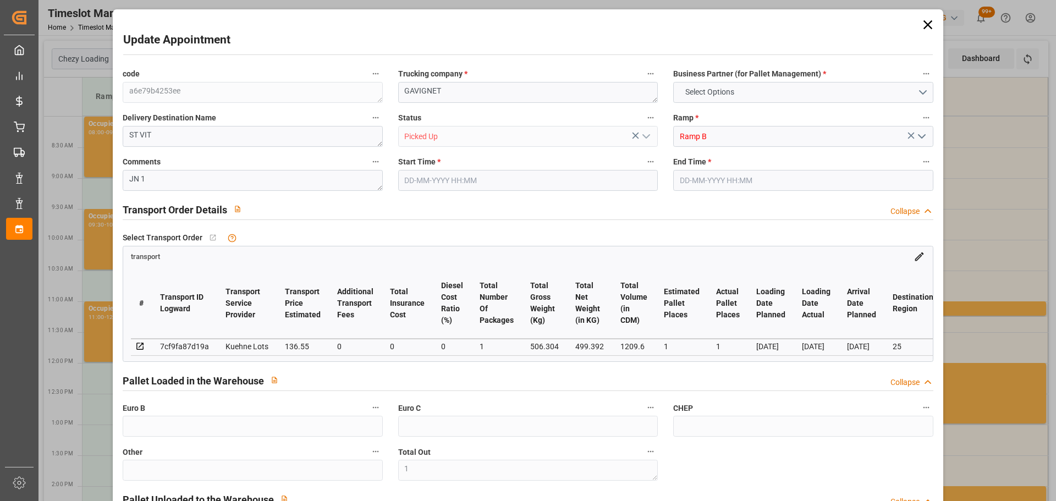
type input "4710.8598"
type input "0"
type input "21"
type input "35"
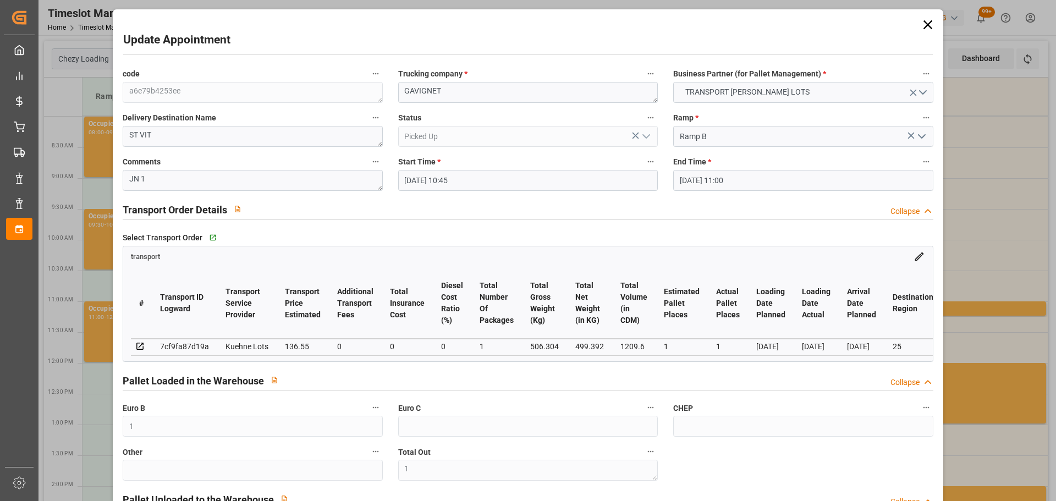
type input "[DATE] 10:45"
type input "[DATE] 11:00"
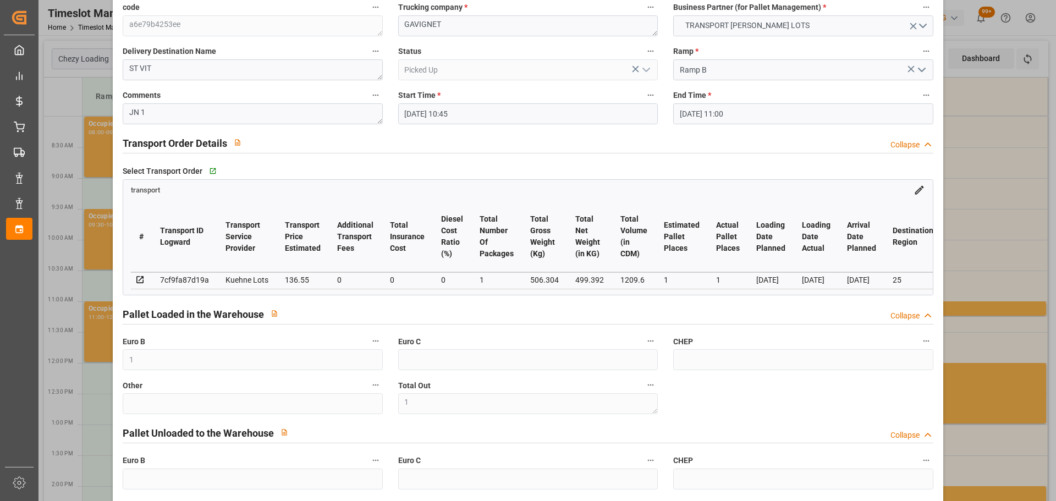
scroll to position [0, 0]
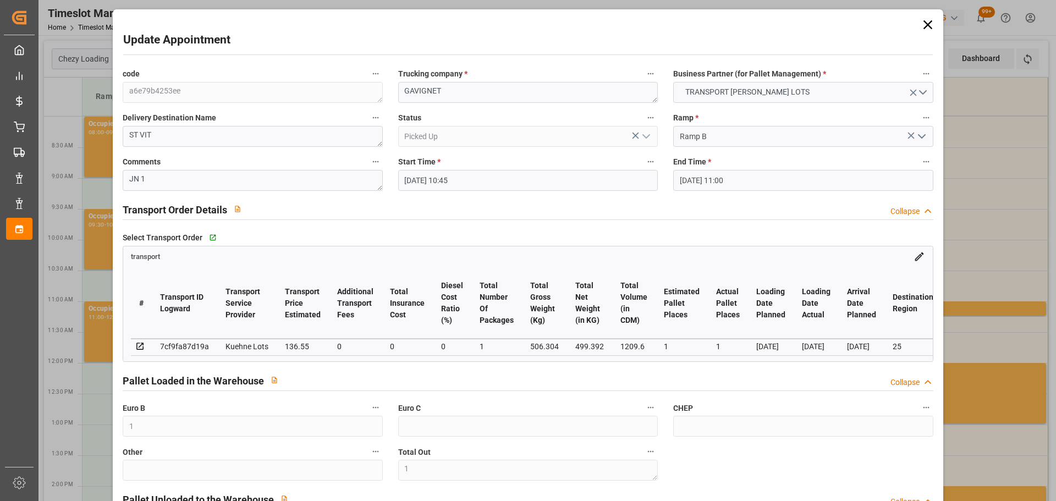
click at [981, 150] on div "Update Appointment code a6e79b4253ee Trucking company * GAVIGNET Business Partn…" at bounding box center [528, 250] width 1056 height 501
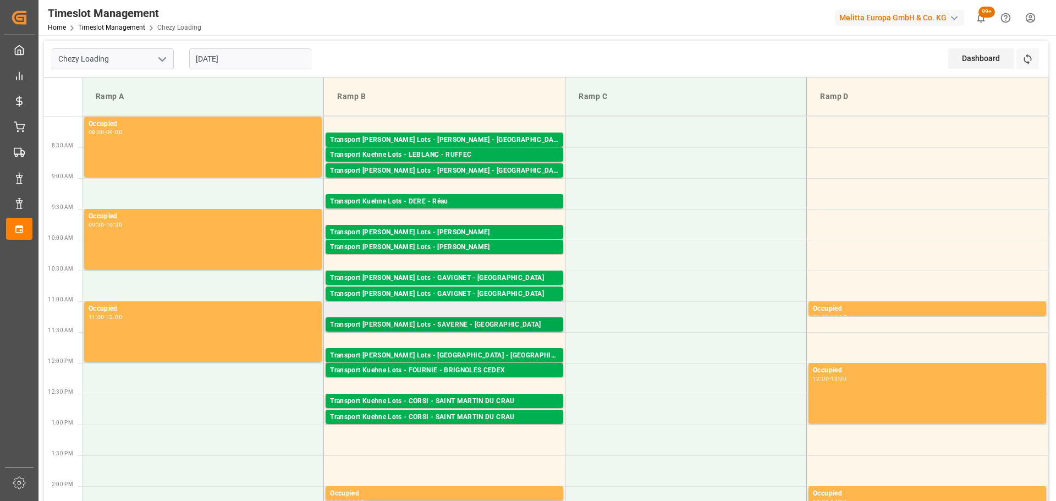
click at [467, 325] on div "Transport [PERSON_NAME] Lots - SAVERNE - [GEOGRAPHIC_DATA]" at bounding box center [444, 324] width 229 height 11
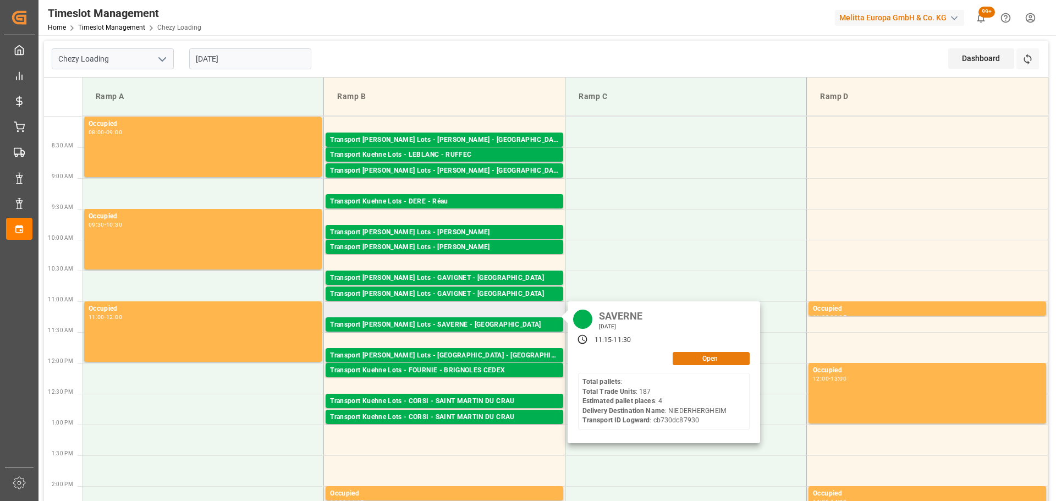
click at [717, 355] on button "Open" at bounding box center [710, 358] width 77 height 13
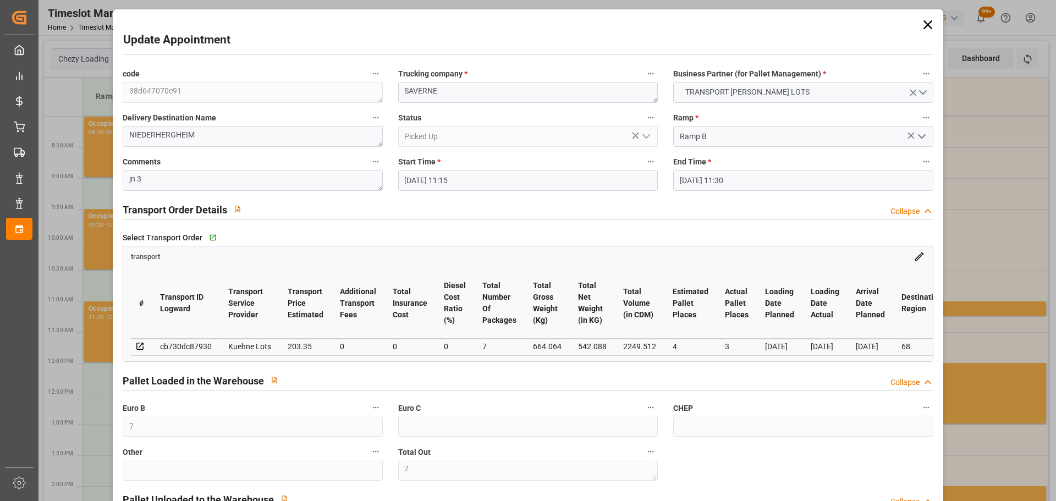
click at [982, 164] on div "Update Appointment code 38d647070e91 Trucking company * SAVERNE Business Partne…" at bounding box center [528, 250] width 1056 height 501
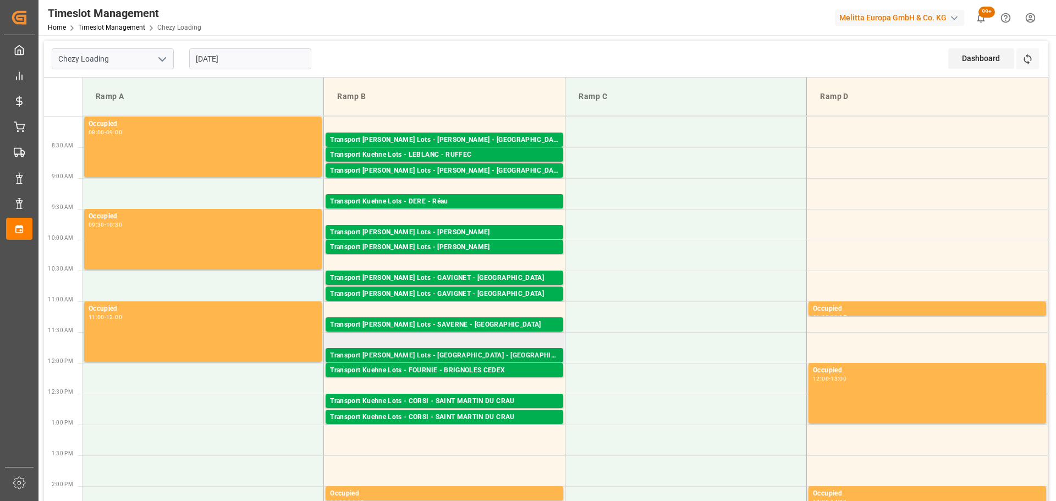
click at [464, 354] on div "Transport [PERSON_NAME] Lots - [GEOGRAPHIC_DATA] - [GEOGRAPHIC_DATA]" at bounding box center [444, 355] width 229 height 11
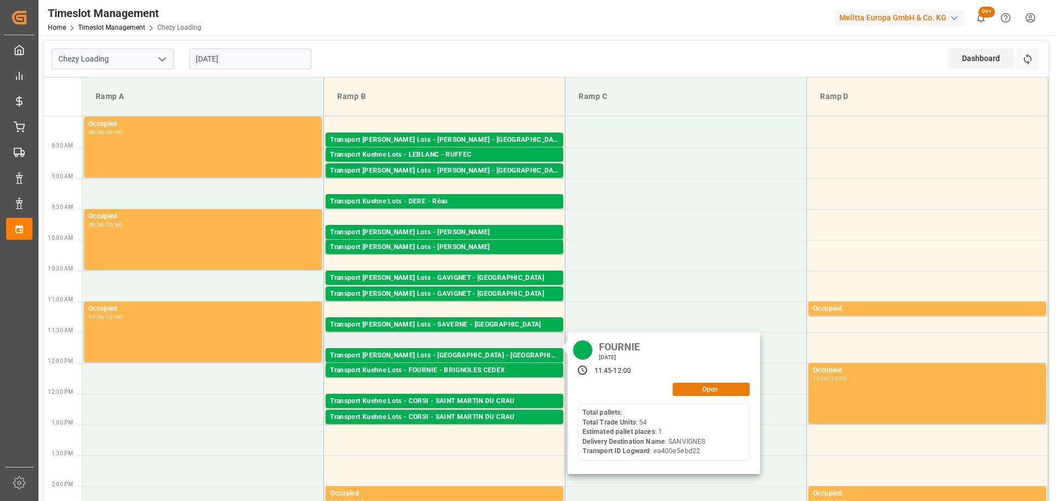
click at [703, 385] on button "Open" at bounding box center [710, 389] width 77 height 13
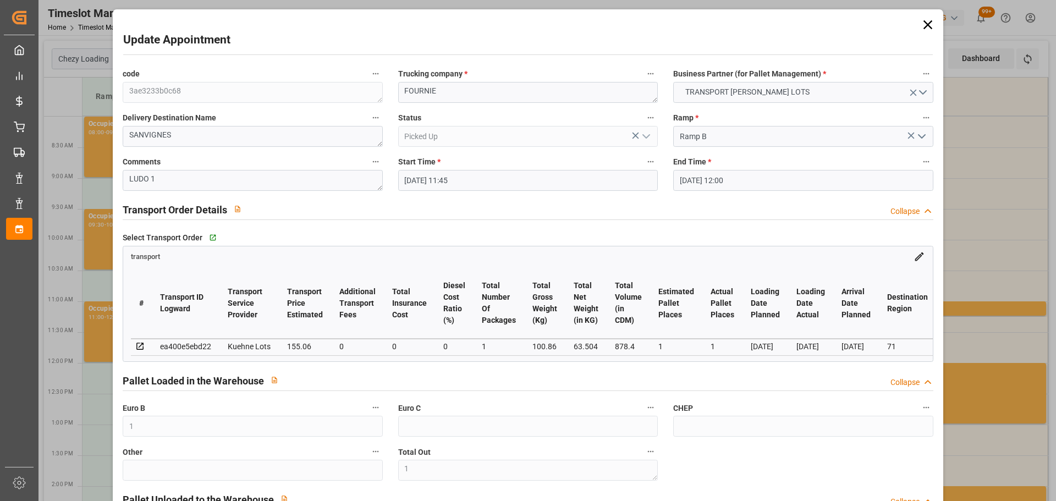
click at [1003, 207] on div "Update Appointment code 3ae3233b0c68 Trucking company * FOURNIE Business Partne…" at bounding box center [528, 250] width 1056 height 501
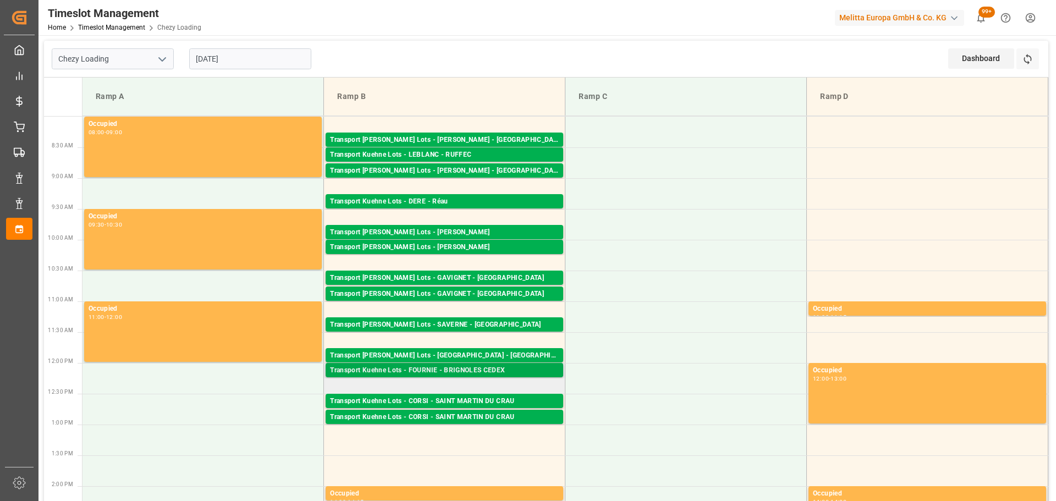
click at [479, 370] on div "Transport Kuehne Lots - FOURNIE - BRIGNOLES CEDEX" at bounding box center [444, 370] width 229 height 11
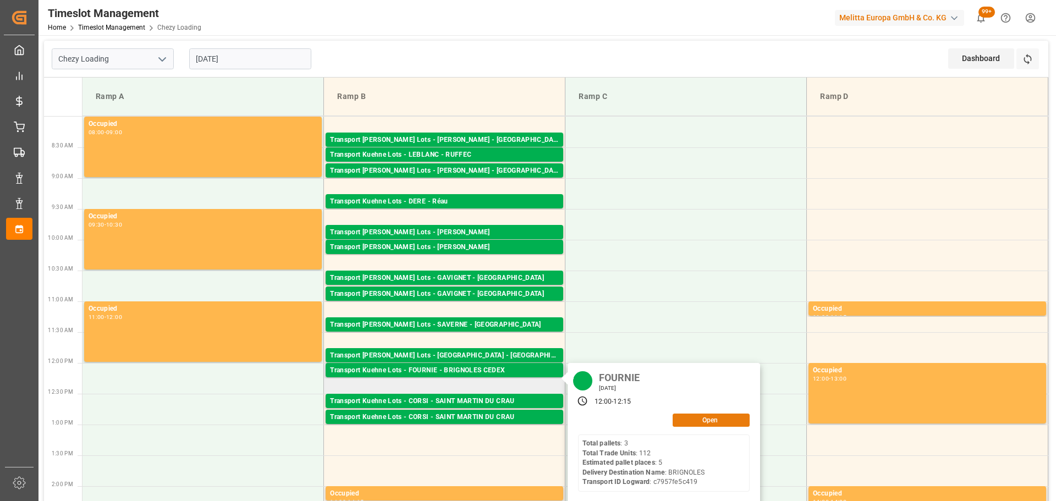
click at [728, 416] on button "Open" at bounding box center [710, 419] width 77 height 13
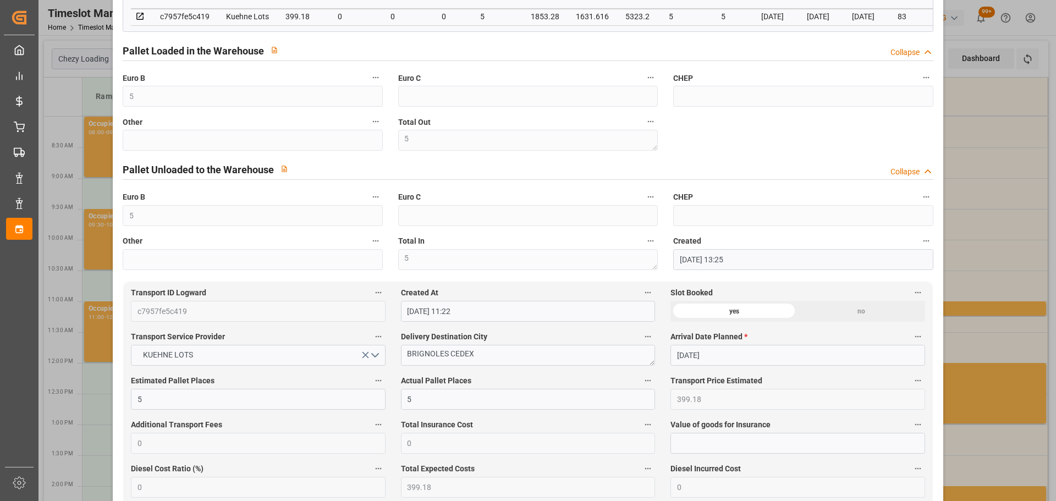
scroll to position [715, 0]
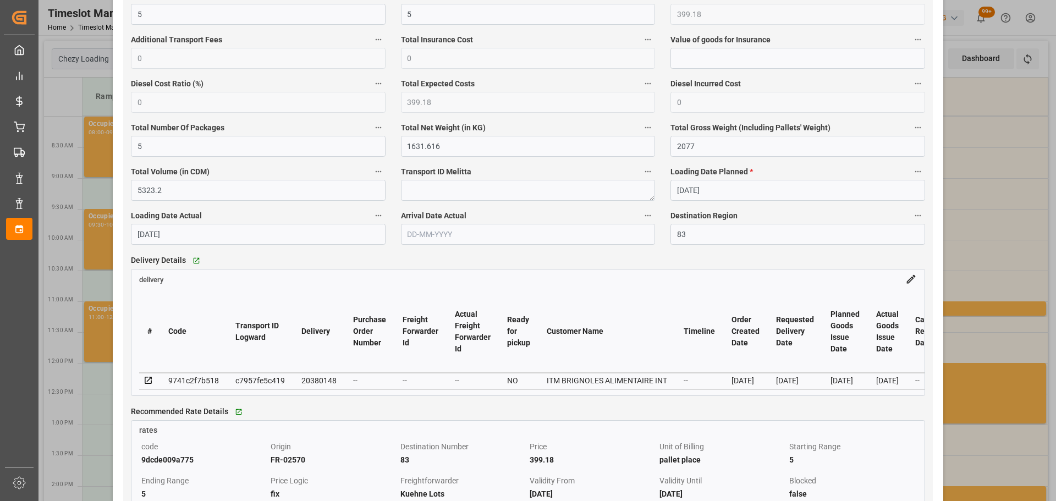
click at [1002, 194] on div "Update Appointment code 4ede2776692e Trucking company * FOURNIE Business Partne…" at bounding box center [528, 250] width 1056 height 501
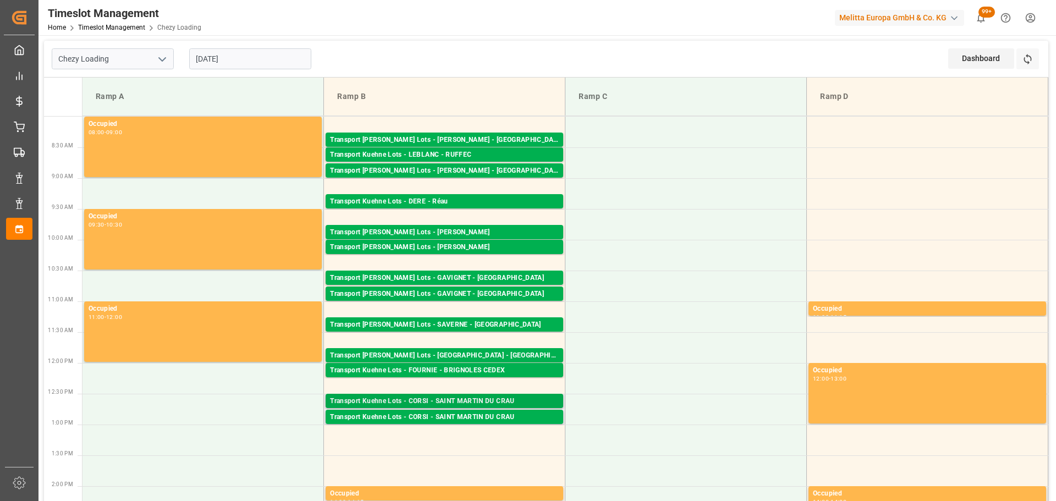
click at [463, 396] on div "Transport Kuehne Lots - CORSI - SAINT MARTIN DU CRAU" at bounding box center [444, 401] width 229 height 11
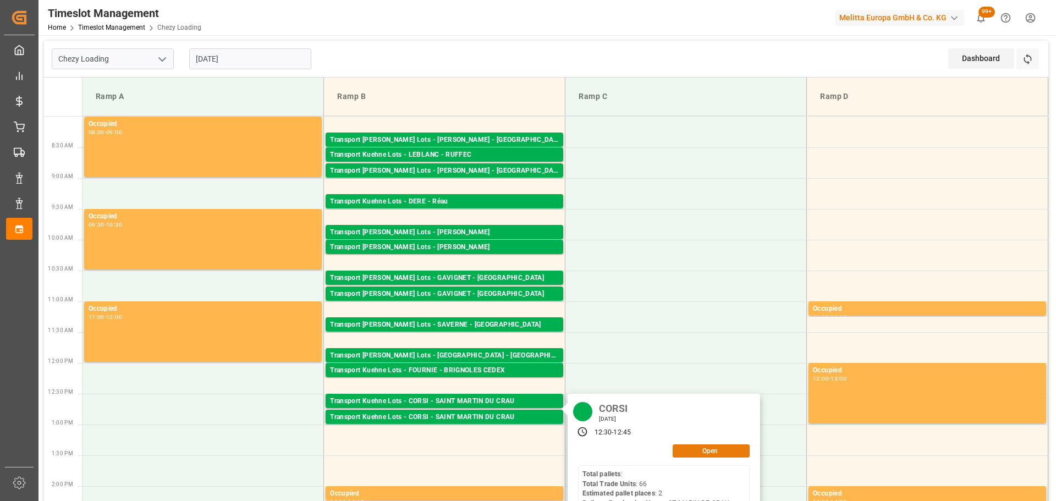
click at [709, 452] on button "Open" at bounding box center [710, 450] width 77 height 13
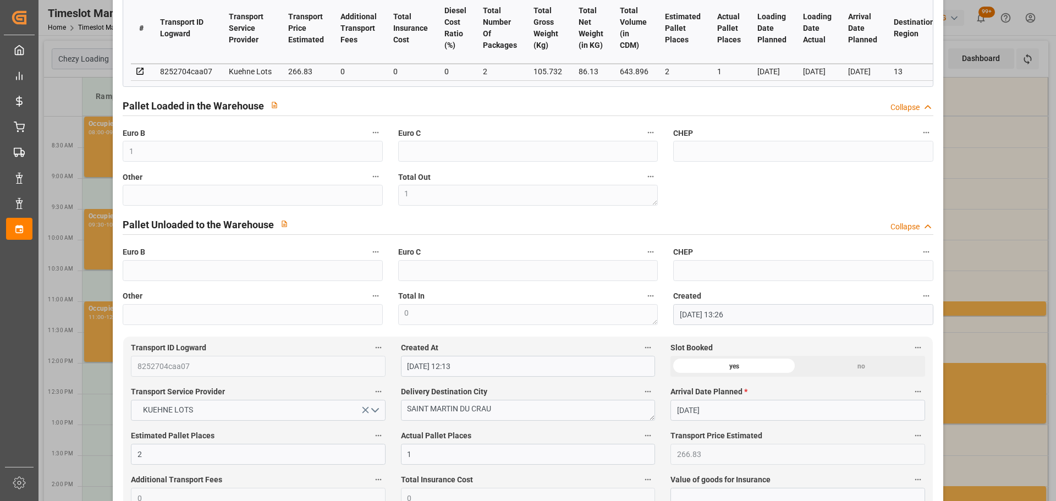
scroll to position [0, 0]
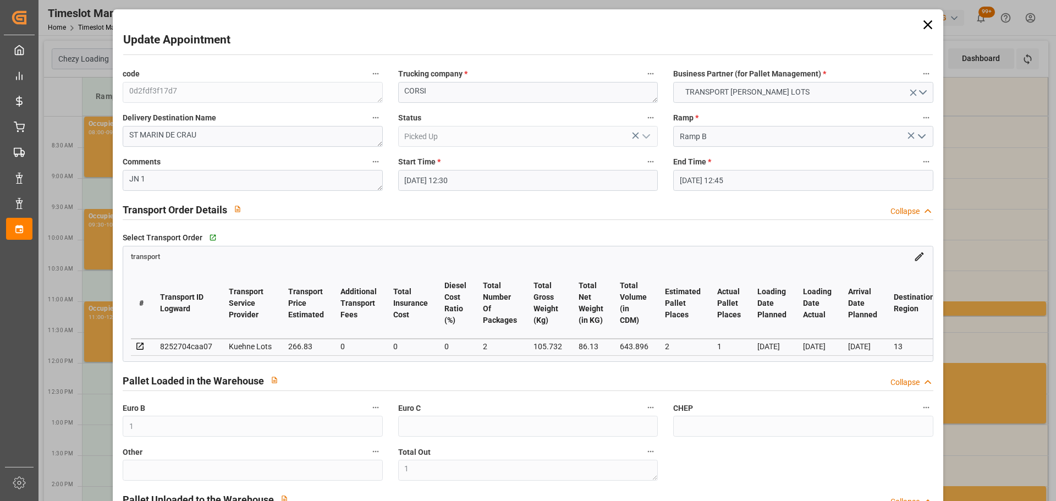
click at [930, 23] on icon at bounding box center [927, 24] width 15 height 15
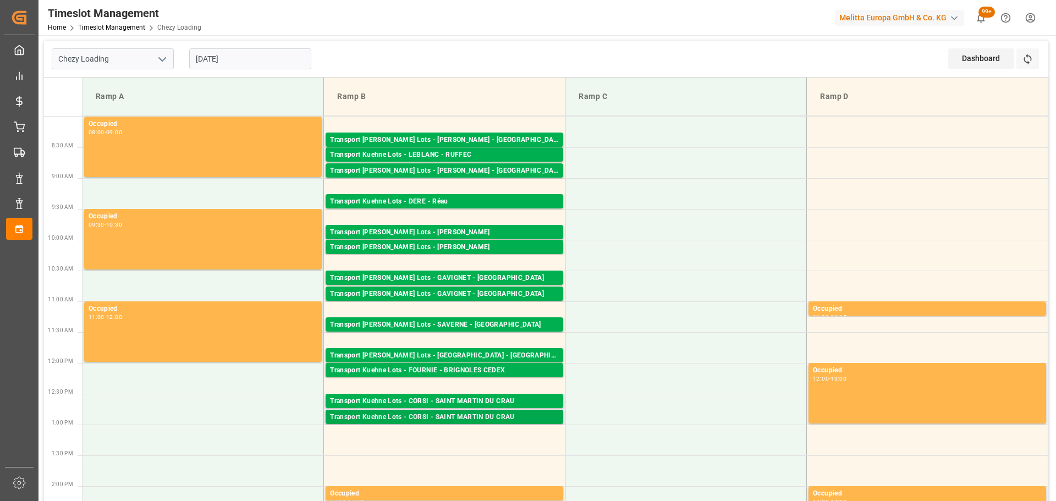
click at [491, 417] on div "Transport Kuehne Lots - CORSI - SAINT MARTIN DU CRAU" at bounding box center [444, 417] width 229 height 11
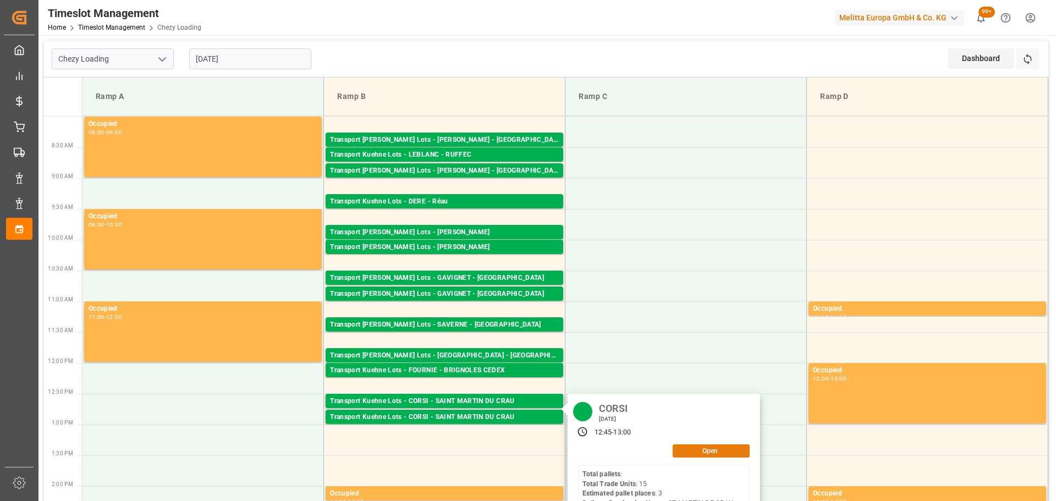
click at [705, 451] on button "Open" at bounding box center [710, 450] width 77 height 13
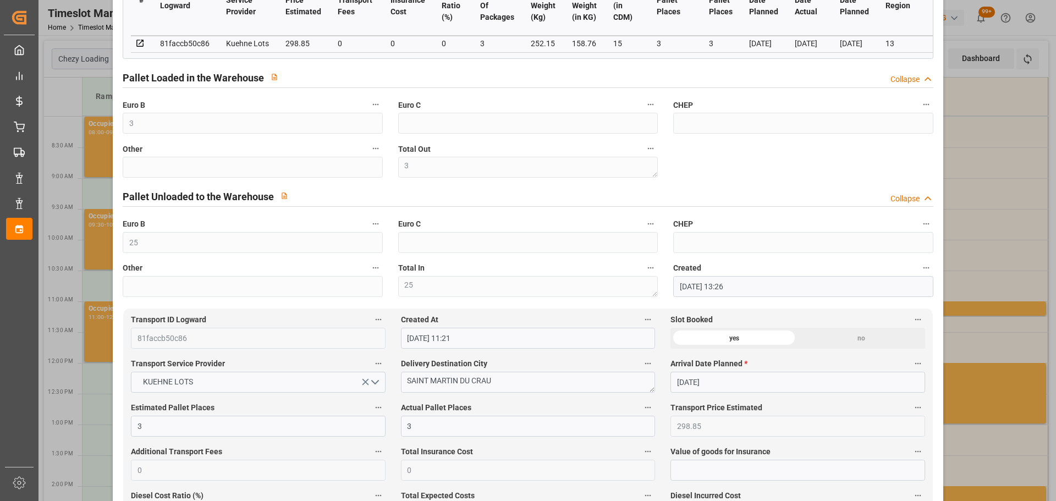
scroll to position [220, 0]
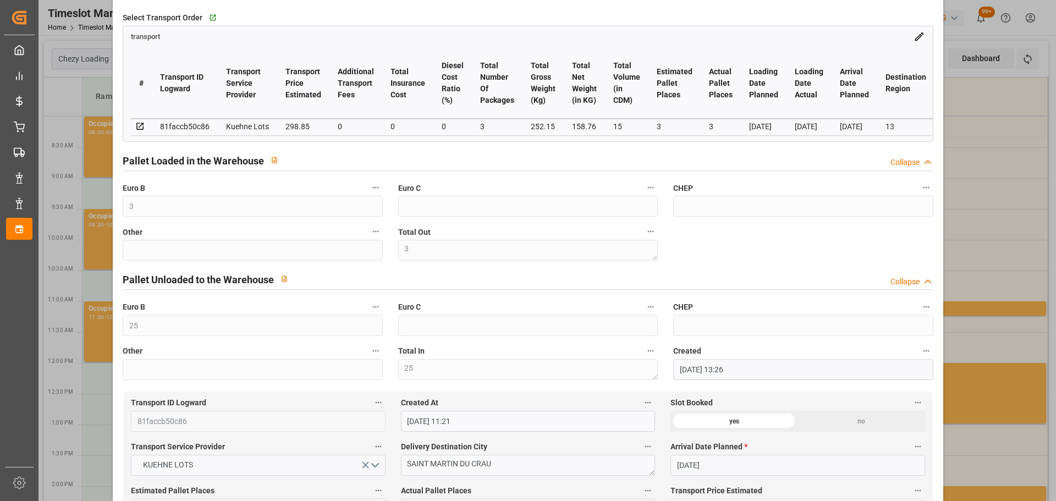
click at [988, 163] on div "Update Appointment code 25df8ab3f65c Trucking company * CORSI Business Partner …" at bounding box center [528, 250] width 1056 height 501
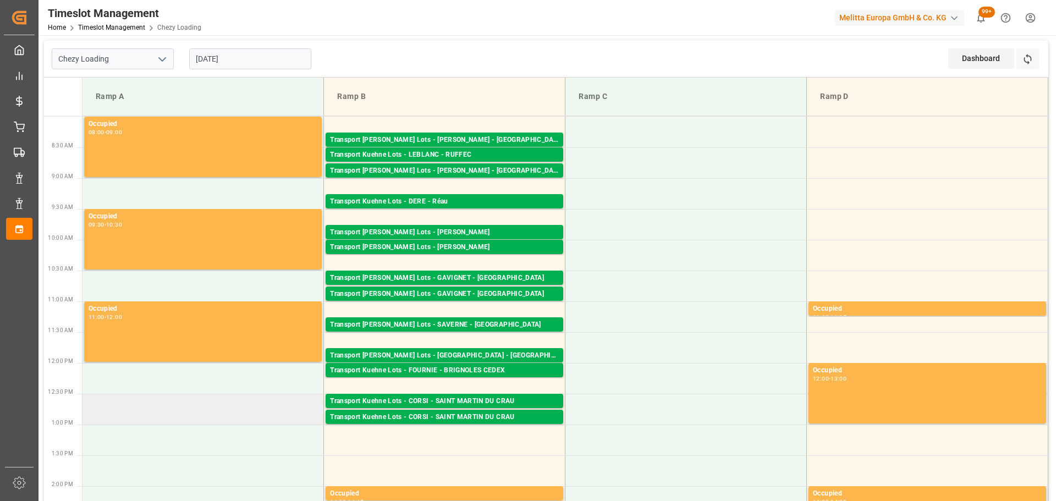
click at [172, 407] on td at bounding box center [202, 409] width 241 height 31
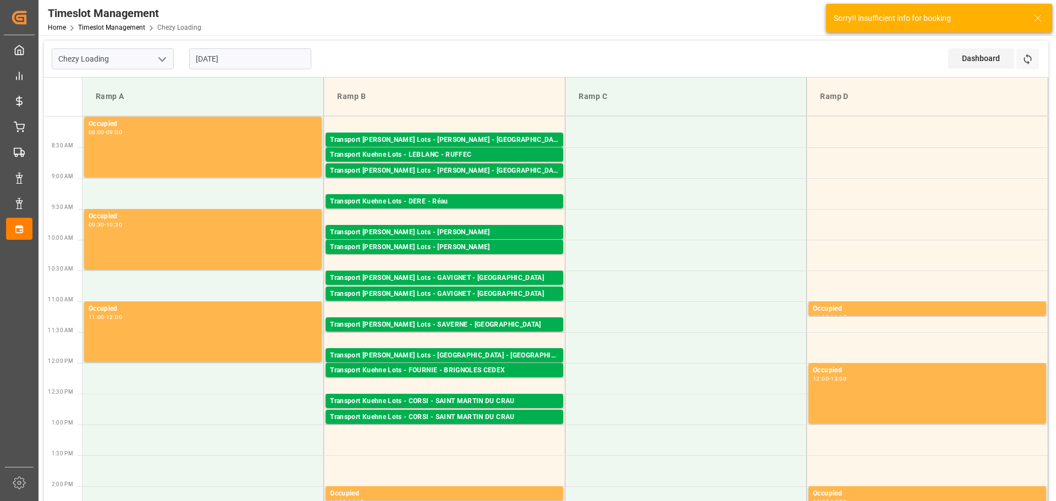
click at [206, 52] on input "[DATE]" at bounding box center [250, 58] width 122 height 21
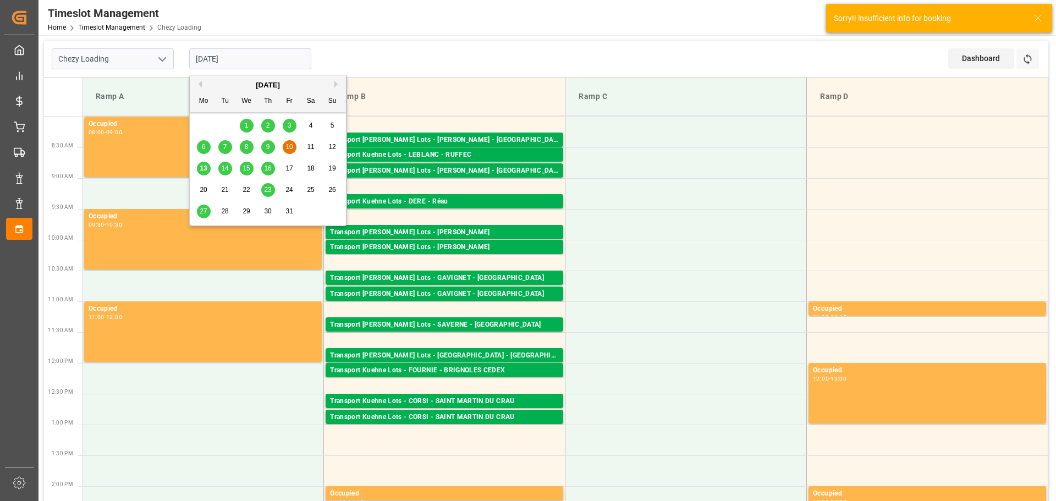
click at [201, 169] on span "13" at bounding box center [203, 168] width 7 height 8
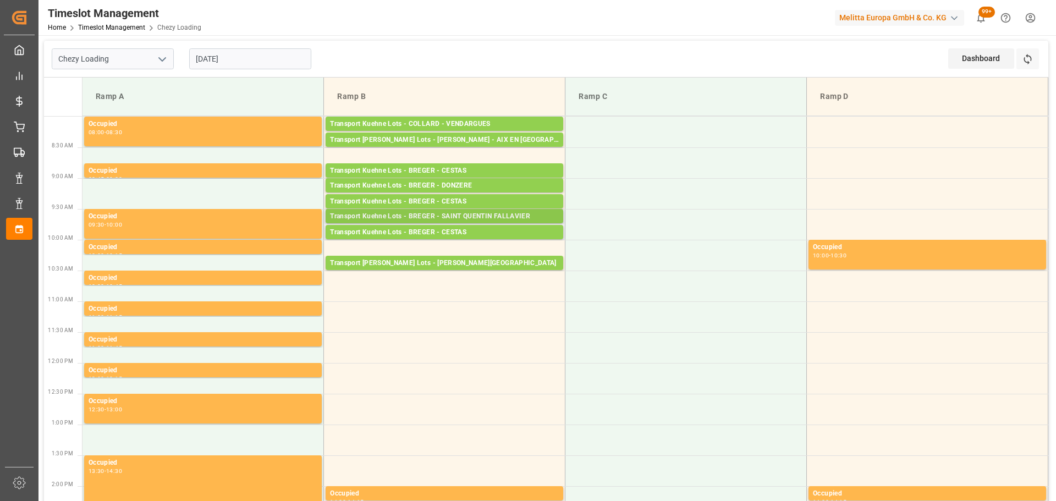
click at [487, 212] on div "Transport Kuehne Lots - BREGER - SAINT QUENTIN FALLAVIER" at bounding box center [444, 216] width 229 height 11
click at [459, 217] on div "Transport Kuehne Lots - BREGER - SAINT QUENTIN FALLAVIER" at bounding box center [444, 216] width 229 height 11
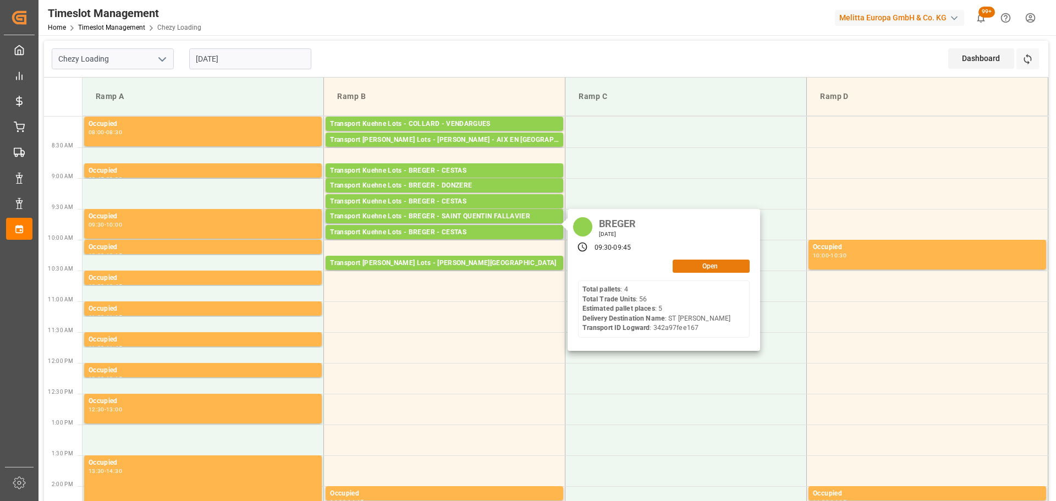
click at [686, 261] on button "Open" at bounding box center [710, 265] width 77 height 13
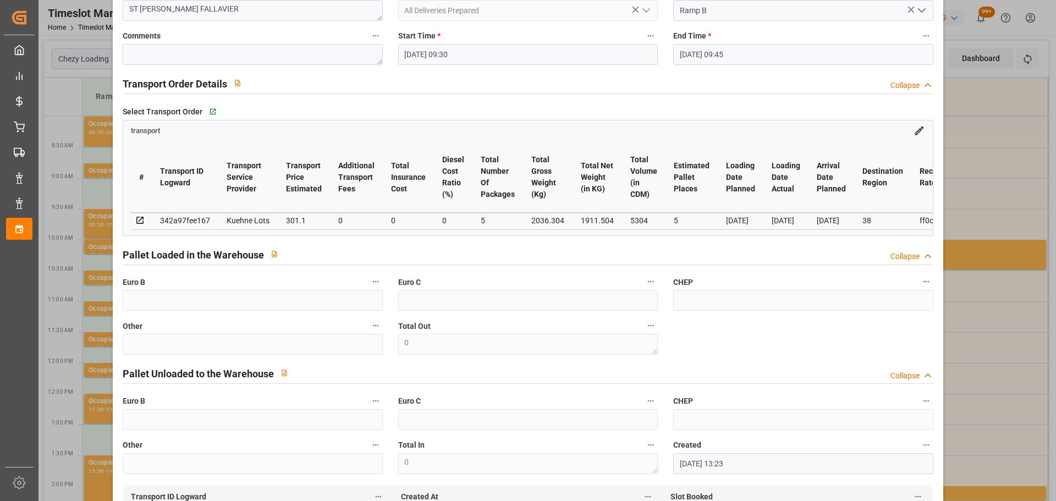
scroll to position [110, 0]
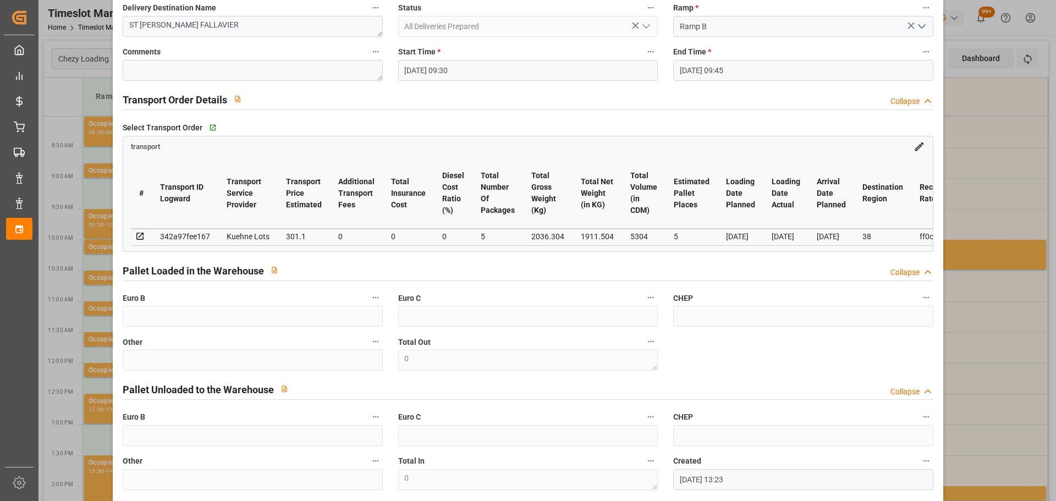
click at [998, 78] on div "Update Appointment code 17ba563e97ce Trucking company * [PERSON_NAME] Business …" at bounding box center [528, 250] width 1056 height 501
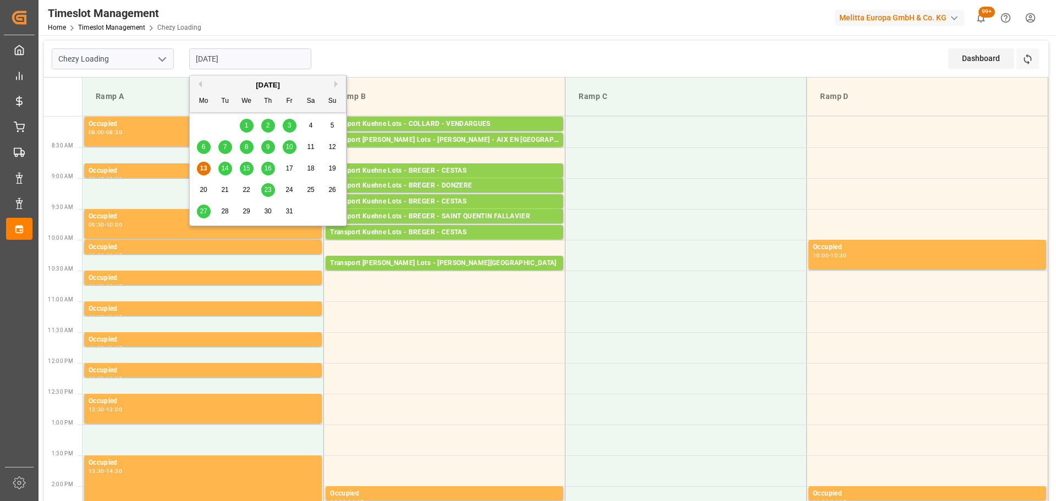
click at [270, 58] on input "[DATE]" at bounding box center [250, 58] width 122 height 21
click at [242, 170] on span "15" at bounding box center [245, 168] width 7 height 8
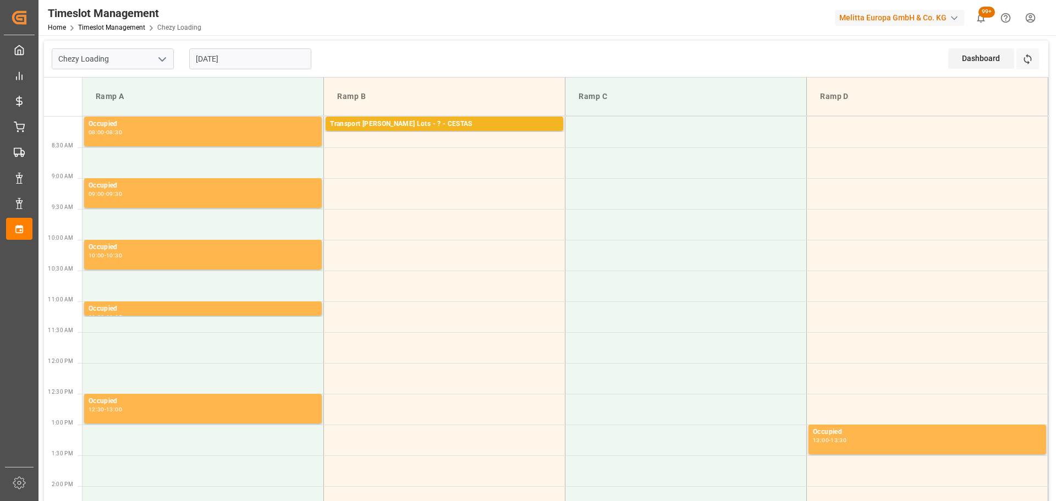
click at [262, 58] on input "[DATE]" at bounding box center [250, 58] width 122 height 21
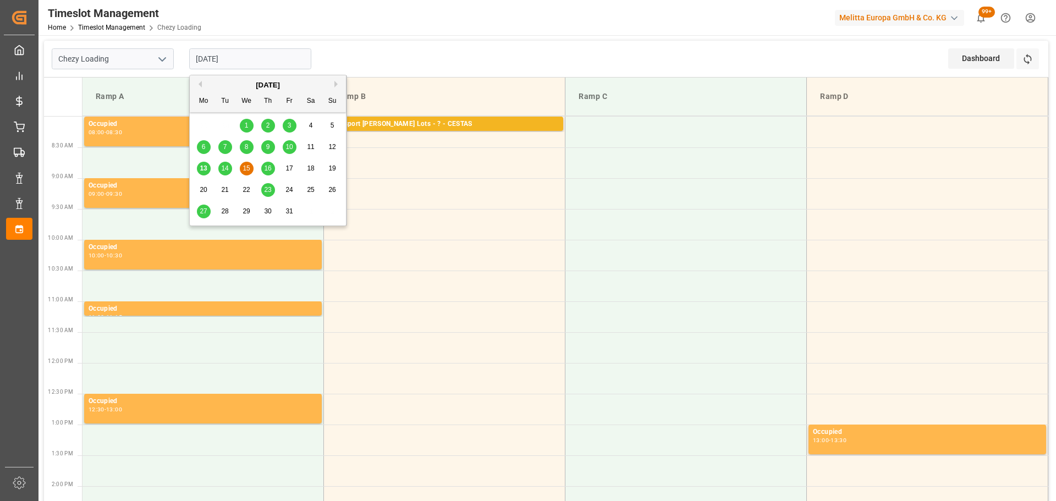
click at [200, 165] on span "13" at bounding box center [203, 168] width 7 height 8
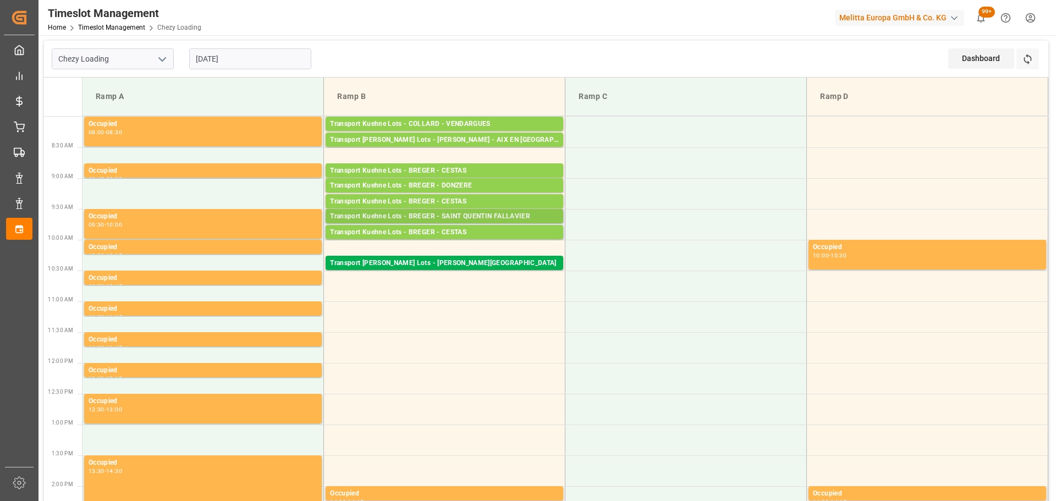
click at [477, 211] on div "Transport [PERSON_NAME] Lots - [PERSON_NAME] - [GEOGRAPHIC_DATA][PERSON_NAME] F…" at bounding box center [443, 216] width 237 height 14
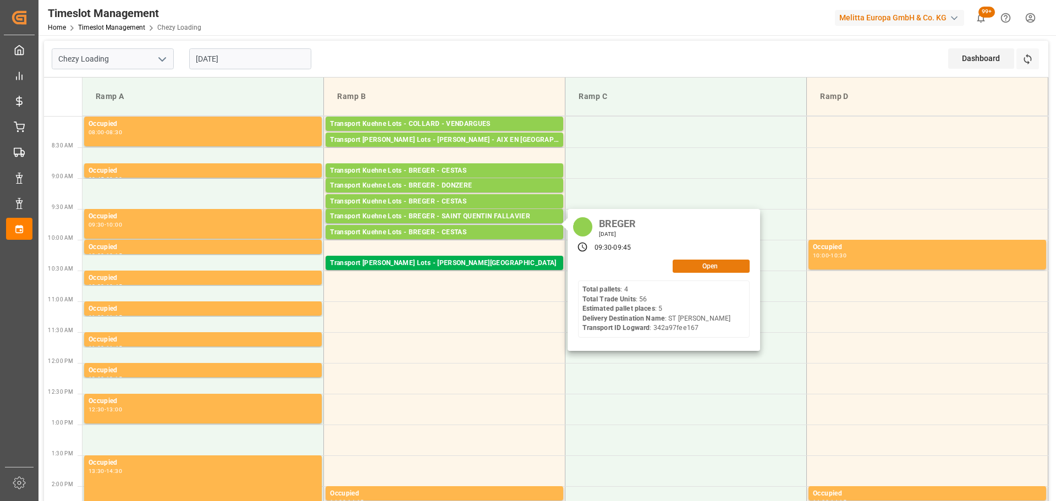
click at [697, 264] on button "Open" at bounding box center [710, 265] width 77 height 13
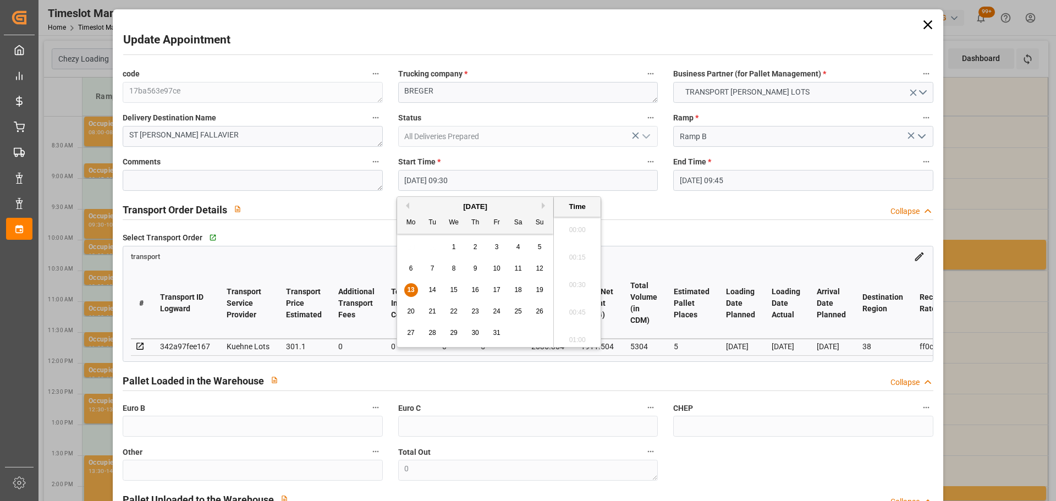
click at [432, 177] on input "[DATE] 09:30" at bounding box center [527, 180] width 259 height 21
drag, startPoint x: 449, startPoint y: 287, endPoint x: 544, endPoint y: 301, distance: 95.6
click at [451, 287] on div "15" at bounding box center [454, 290] width 14 height 13
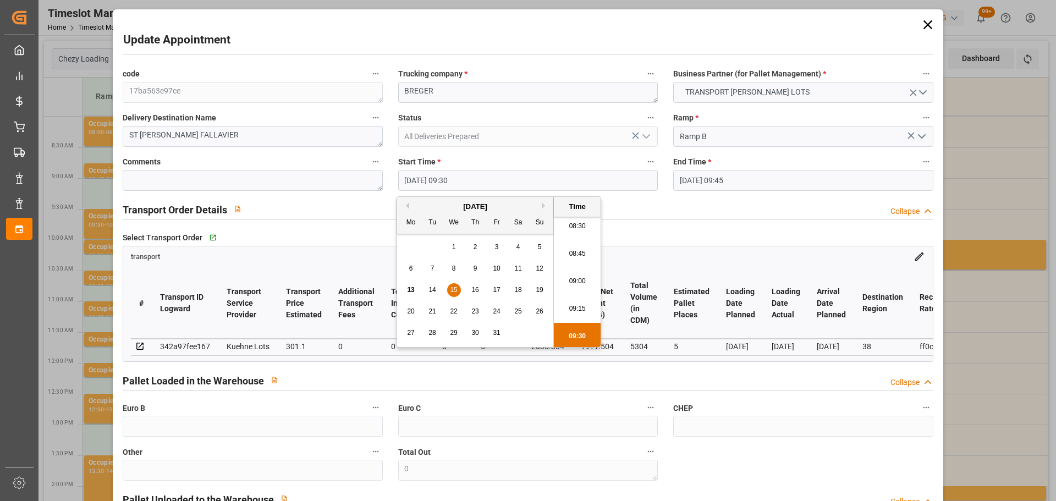
click at [578, 223] on li "08:30" at bounding box center [577, 226] width 47 height 27
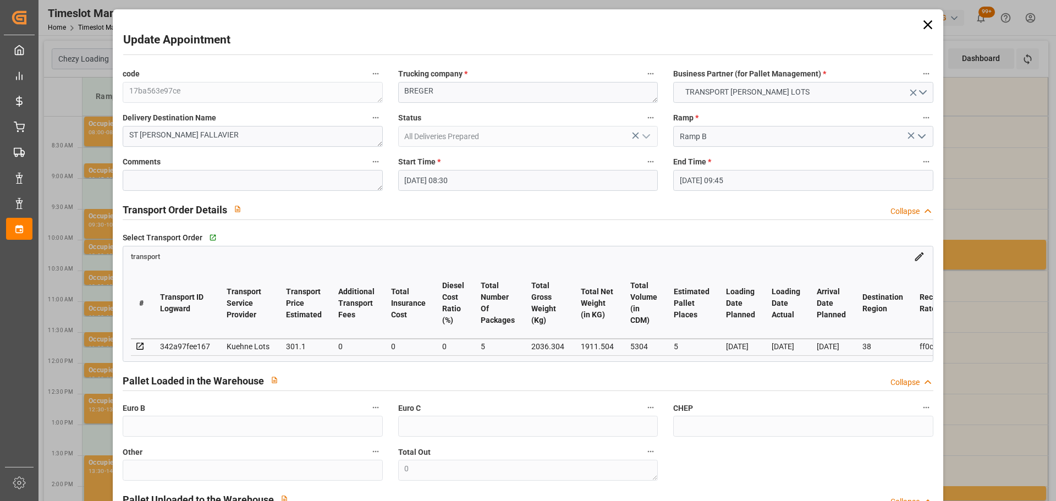
click at [695, 178] on input "[DATE] 09:45" at bounding box center [802, 180] width 259 height 21
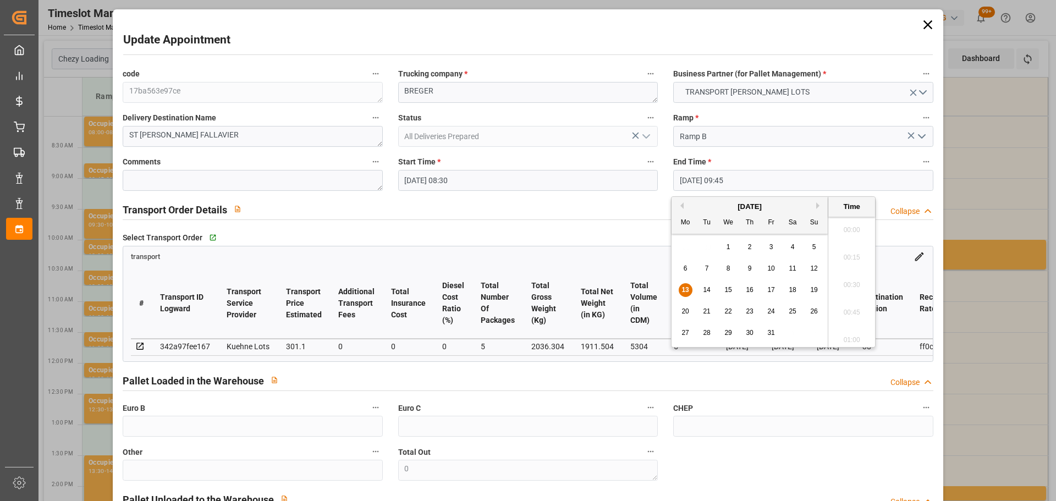
scroll to position [1021, 0]
click at [728, 289] on span "15" at bounding box center [727, 290] width 7 height 8
click at [849, 226] on li "08:45" at bounding box center [851, 226] width 47 height 27
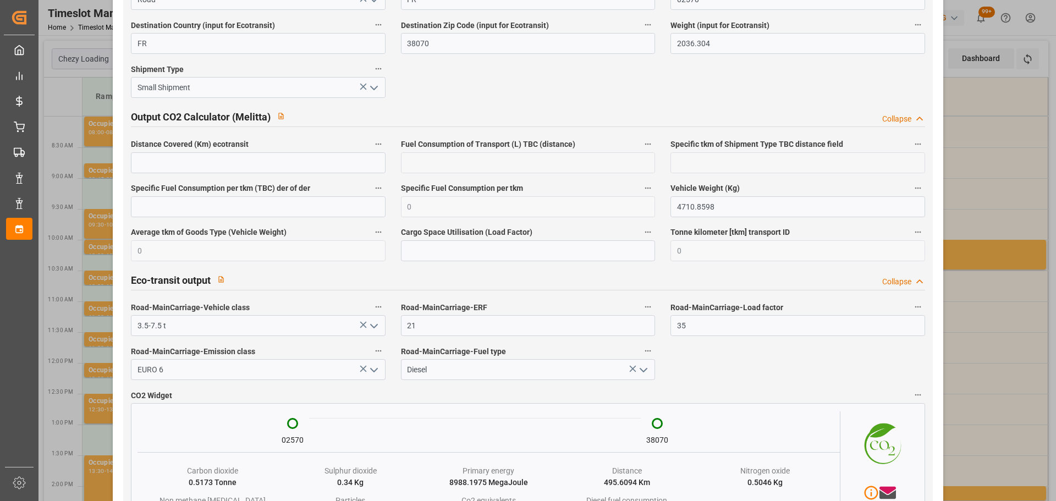
scroll to position [1818, 0]
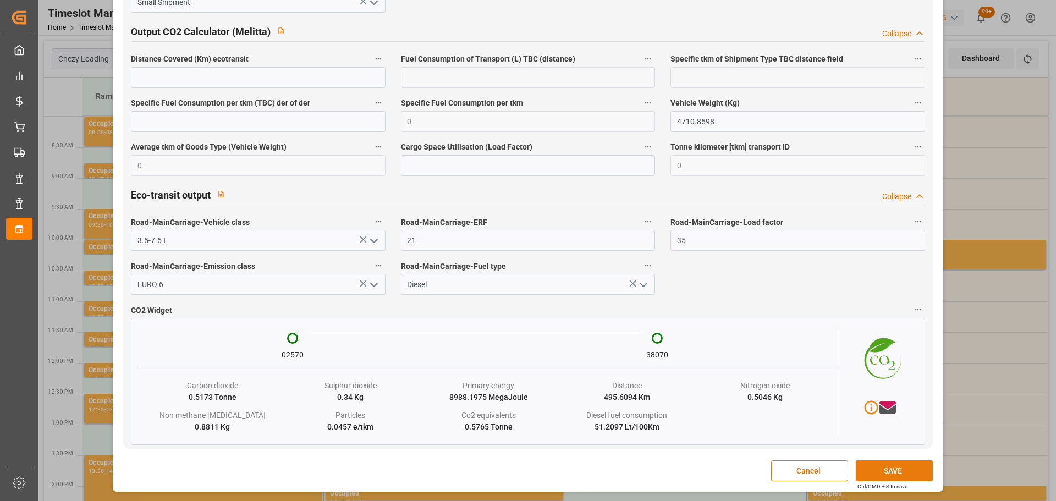
click at [898, 472] on button "SAVE" at bounding box center [893, 470] width 77 height 21
